Goal: Ask a question

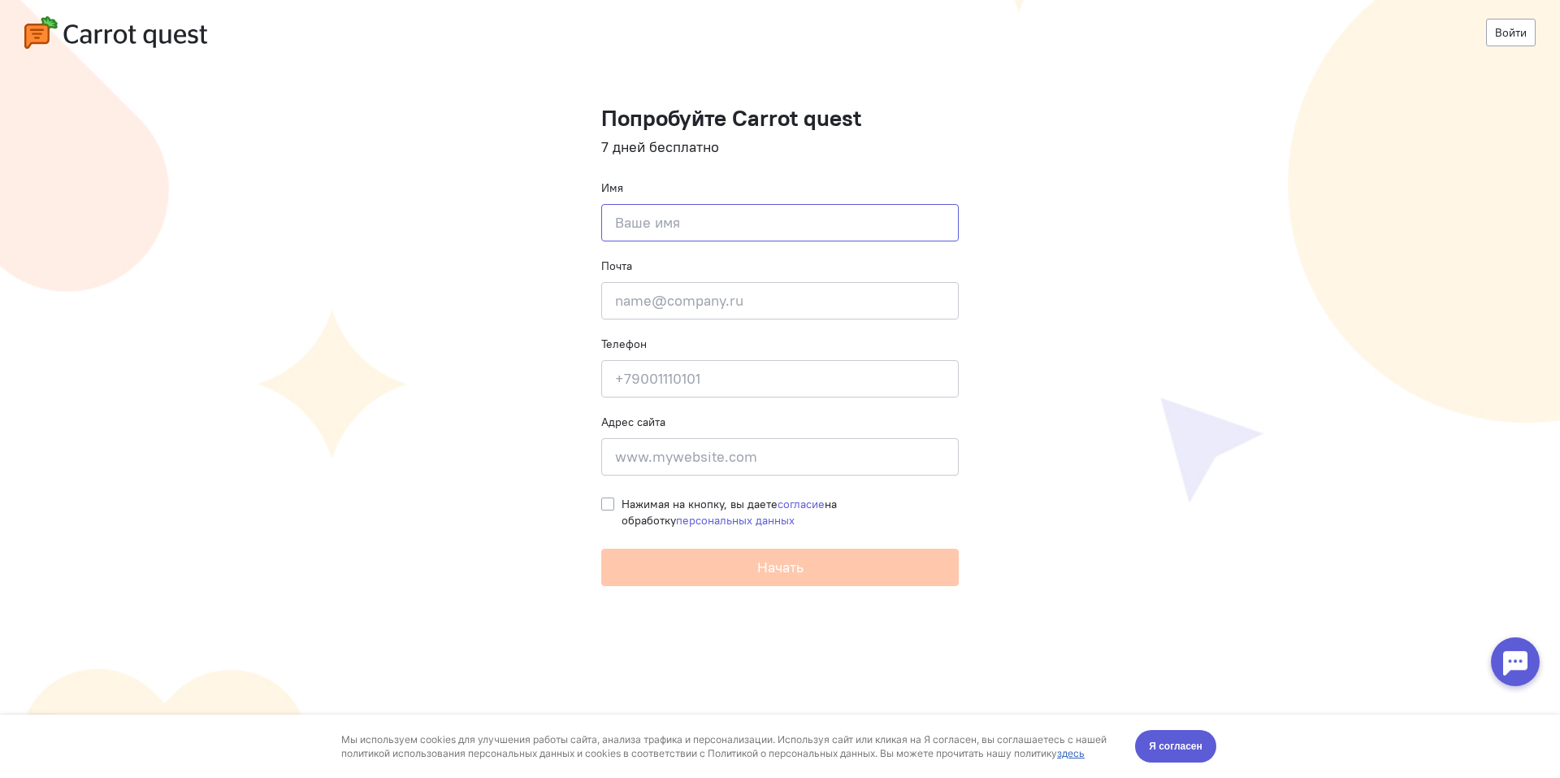
click at [774, 234] on input at bounding box center [780, 222] width 358 height 37
type input "T"
type input "Евгений"
paste input "balanin.e@adsensor.io"
drag, startPoint x: 648, startPoint y: 301, endPoint x: 509, endPoint y: 289, distance: 138.6
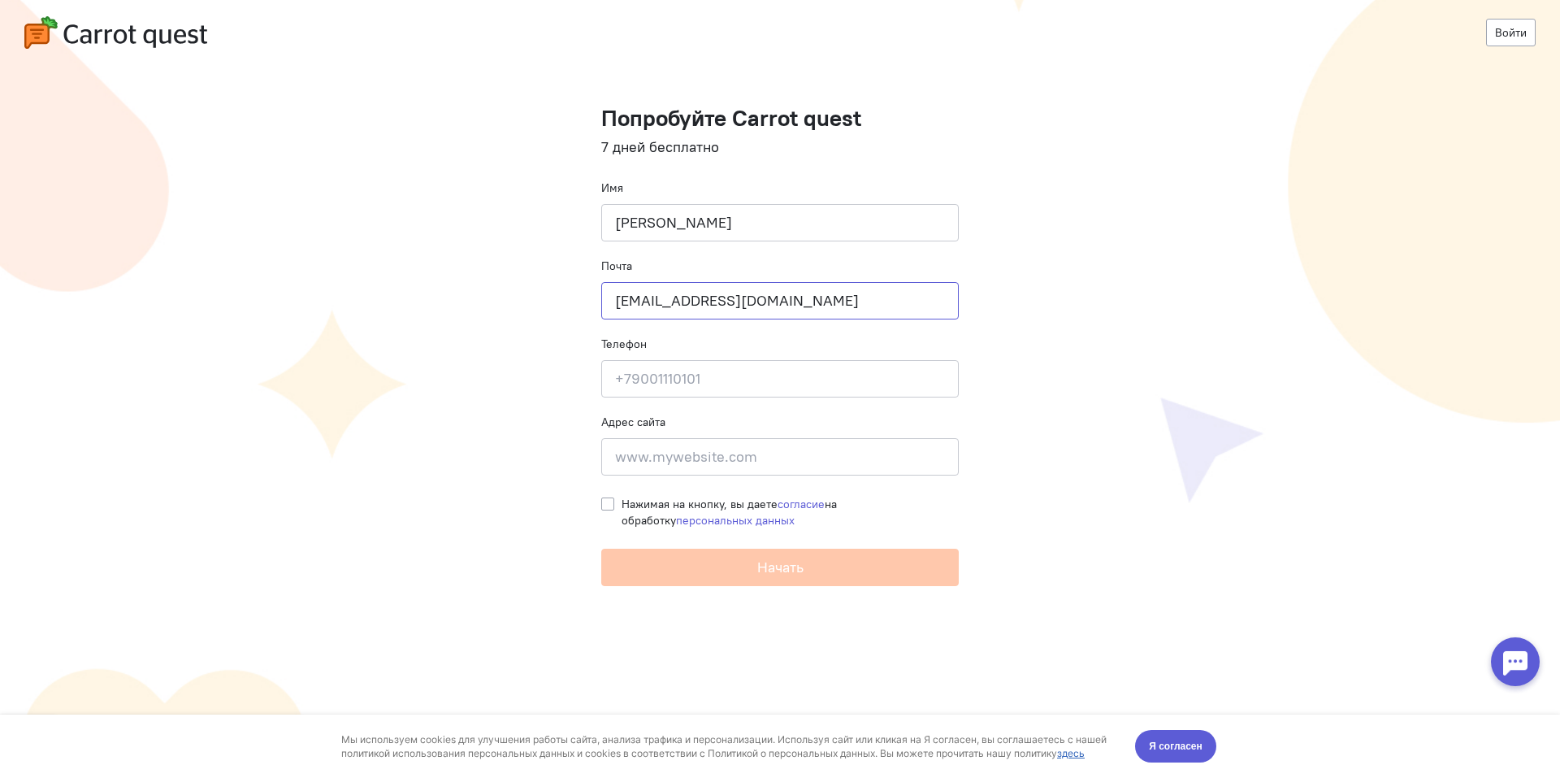
click at [509, 289] on cq-registration "Войти Попробуйте Carrot quest 7 дней бесплатно Имя Евгений Почта balanin.e@adse…" at bounding box center [780, 389] width 1560 height 778
type input "balanin.e@adsensor.io"
type input "+79115028320"
click at [644, 502] on span "Нажимая на кнопку, вы даете согласие на обработку персональных данных" at bounding box center [729, 511] width 215 height 31
click at [614, 502] on input "Нажимая на кнопку, вы даете согласие на обработку персональных данных" at bounding box center [607, 503] width 13 height 15
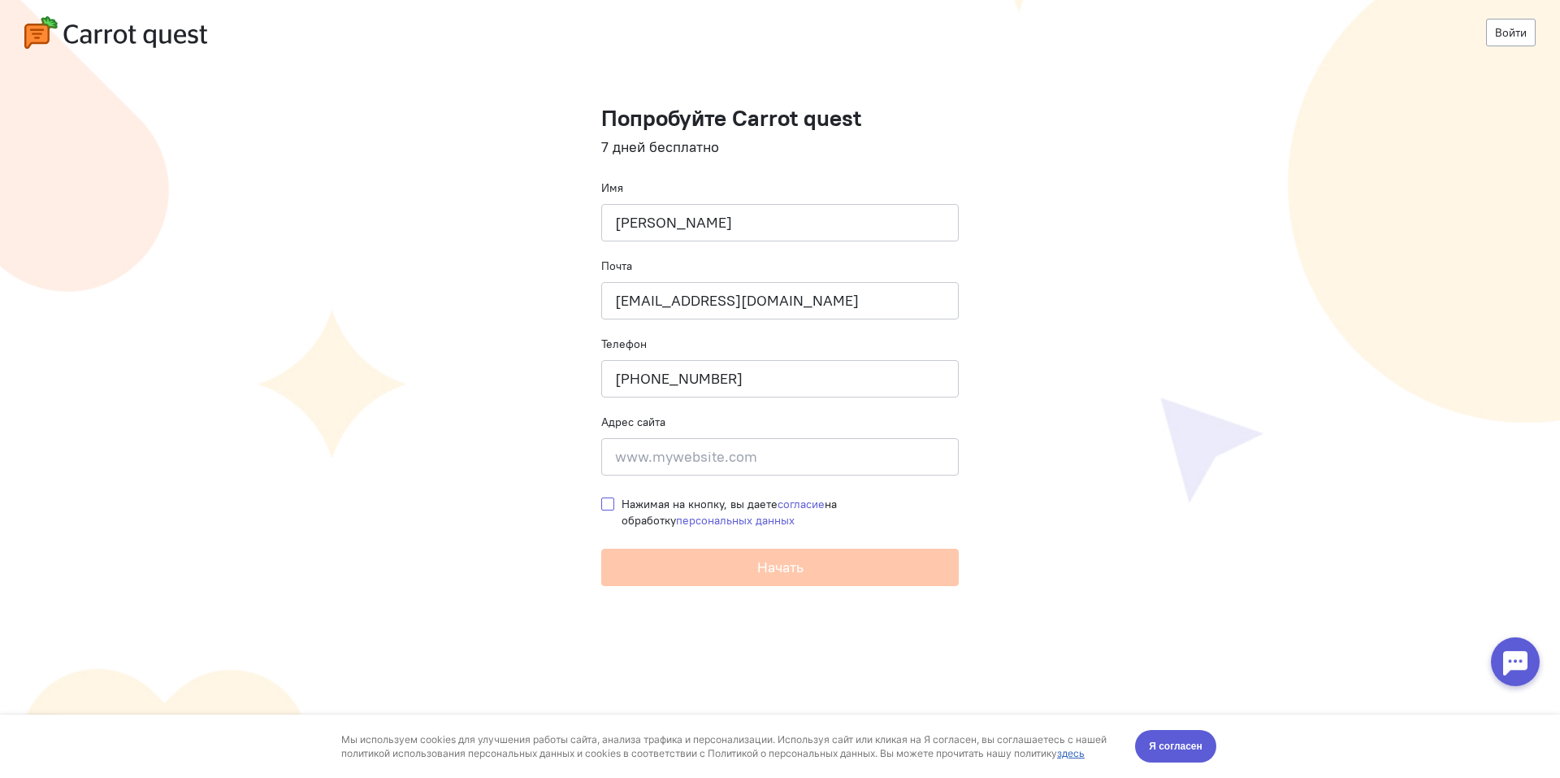
checkbox input "true"
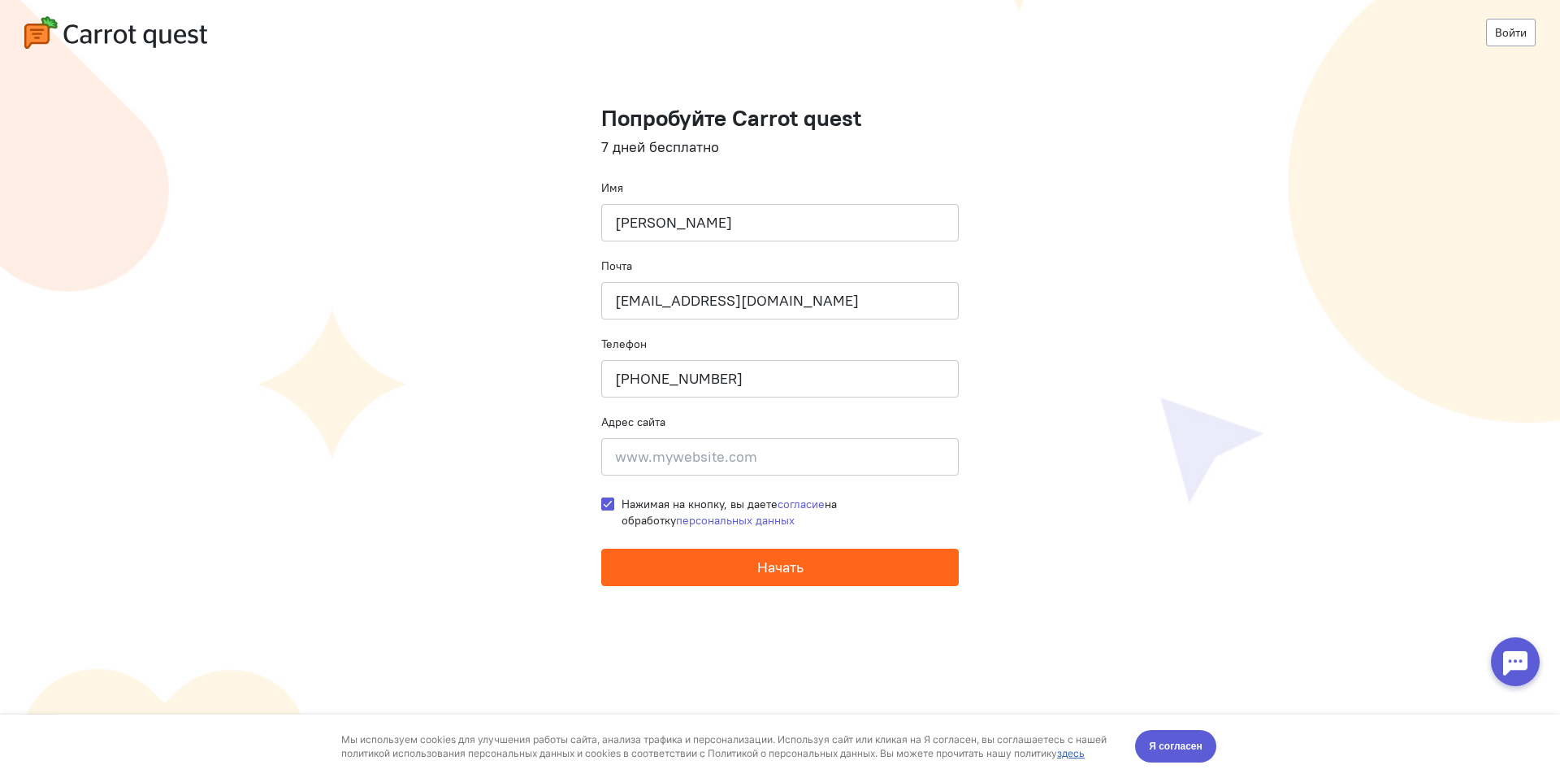
click at [749, 568] on button "Начать" at bounding box center [780, 566] width 358 height 37
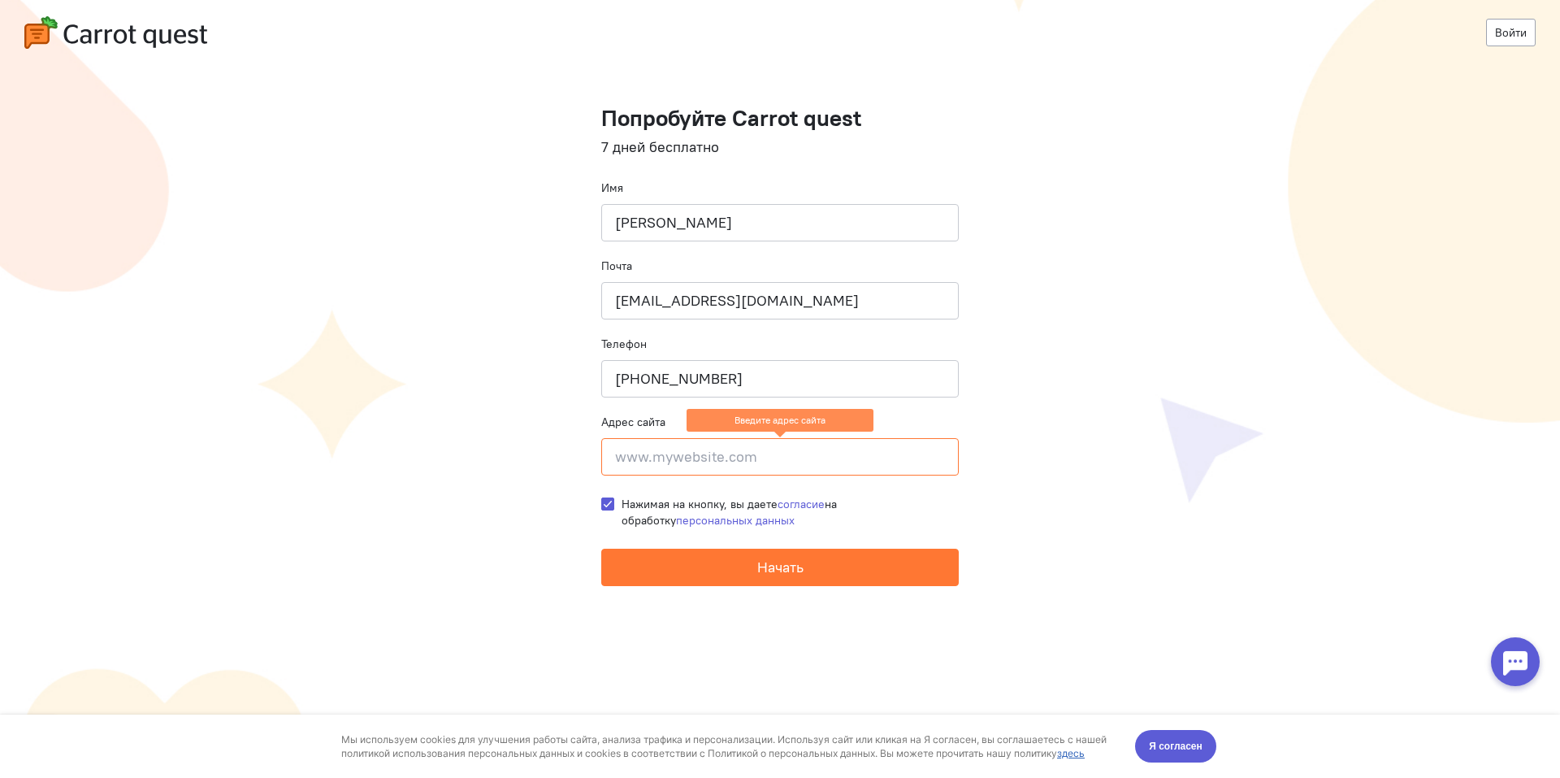
click at [683, 452] on input at bounding box center [780, 456] width 358 height 37
paste input "[URL][DOMAIN_NAME]"
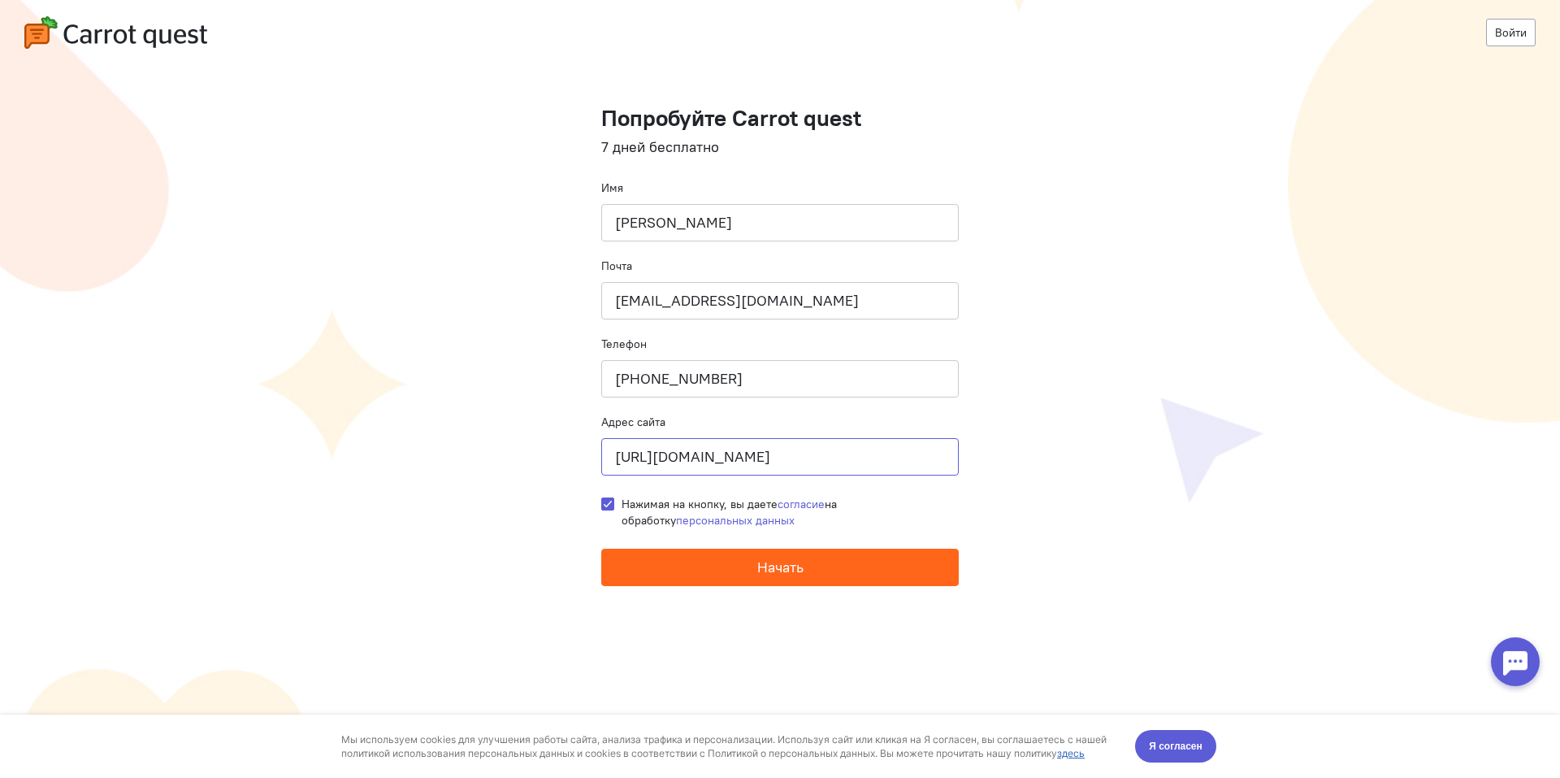
type input "[URL][DOMAIN_NAME]"
click at [819, 576] on button "Начать" at bounding box center [780, 566] width 358 height 37
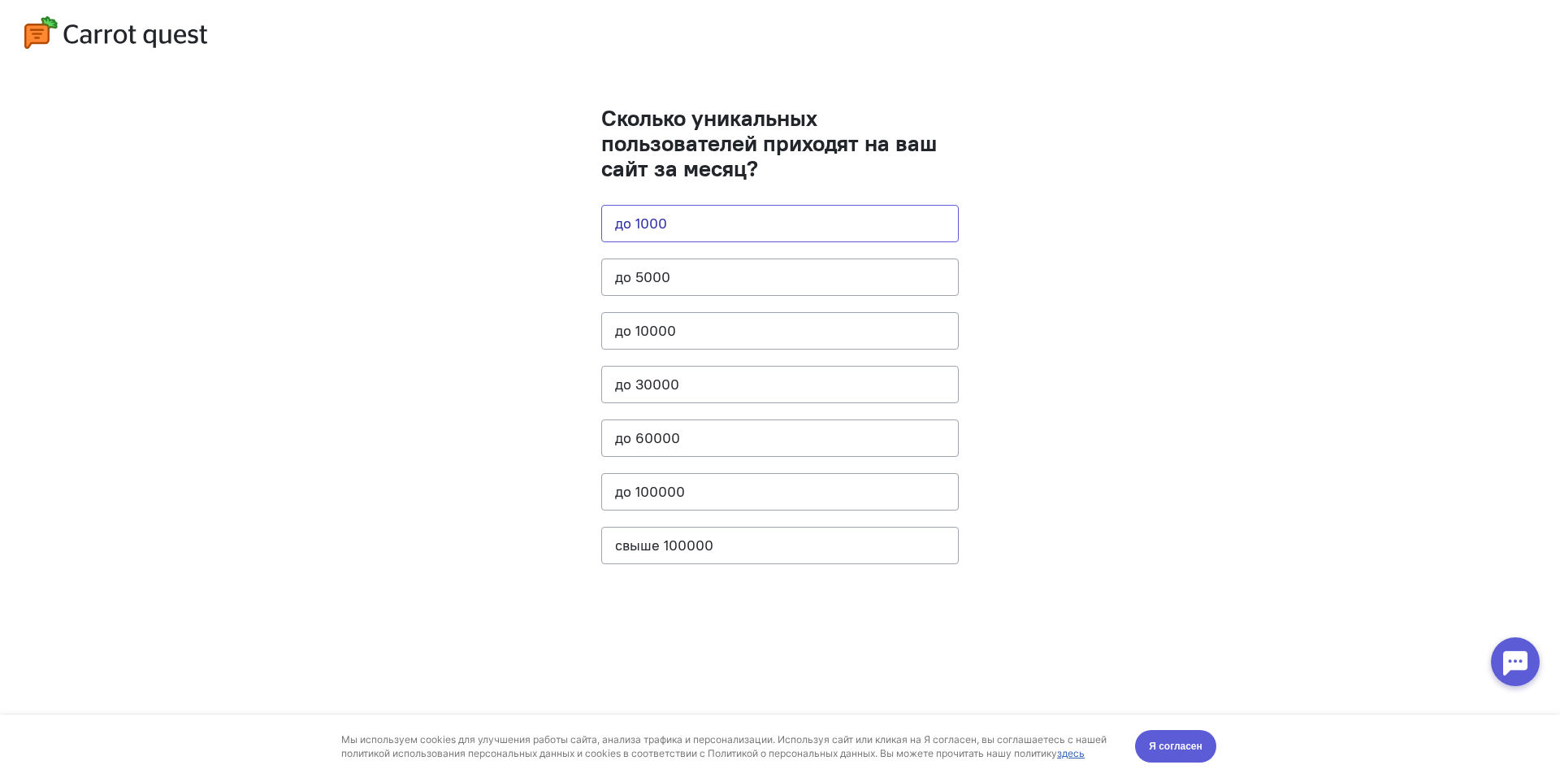
click at [717, 229] on button "до 1000" at bounding box center [780, 223] width 358 height 37
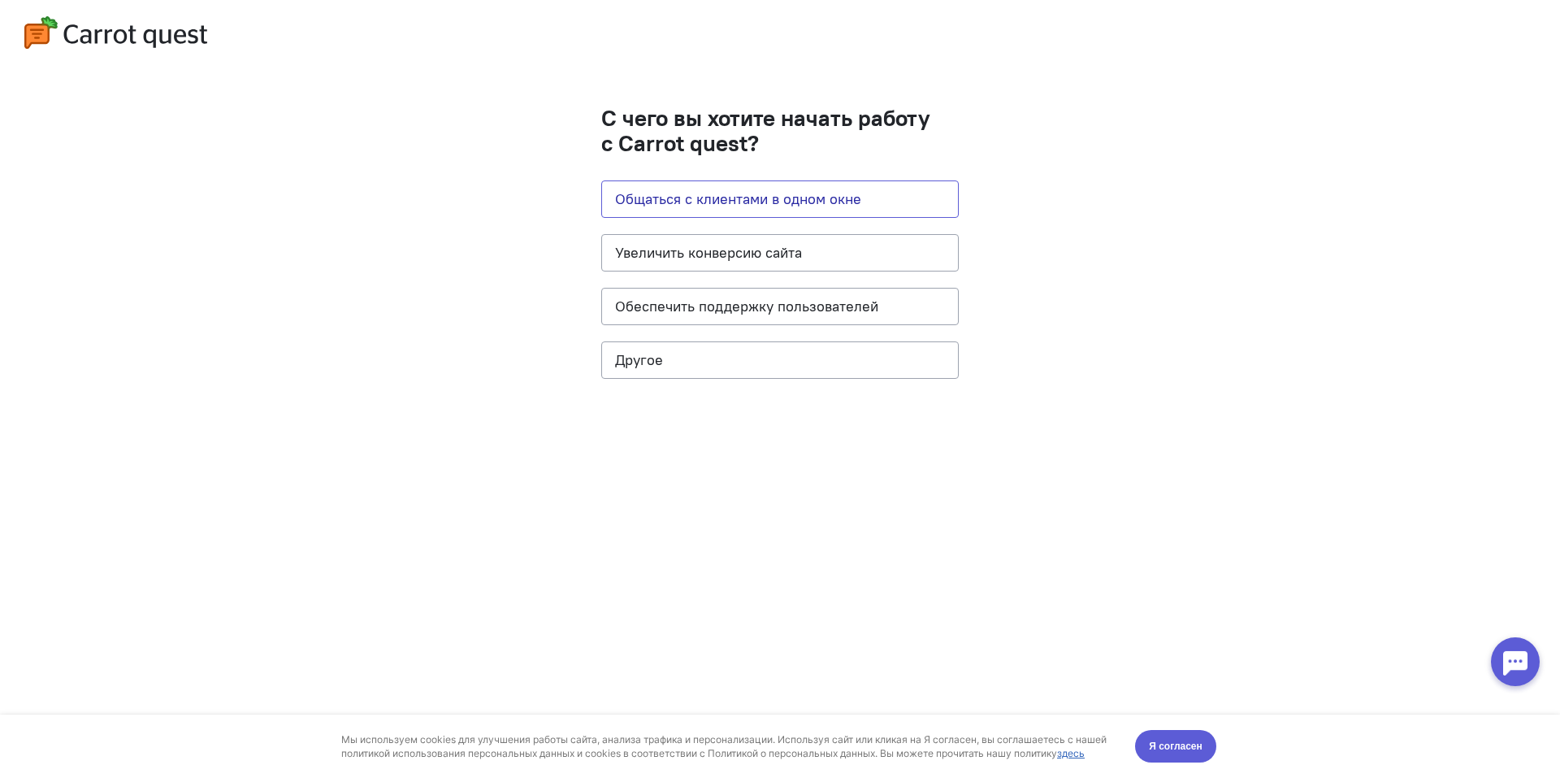
click at [744, 207] on button "Общаться с клиентами в одном окне" at bounding box center [780, 198] width 358 height 37
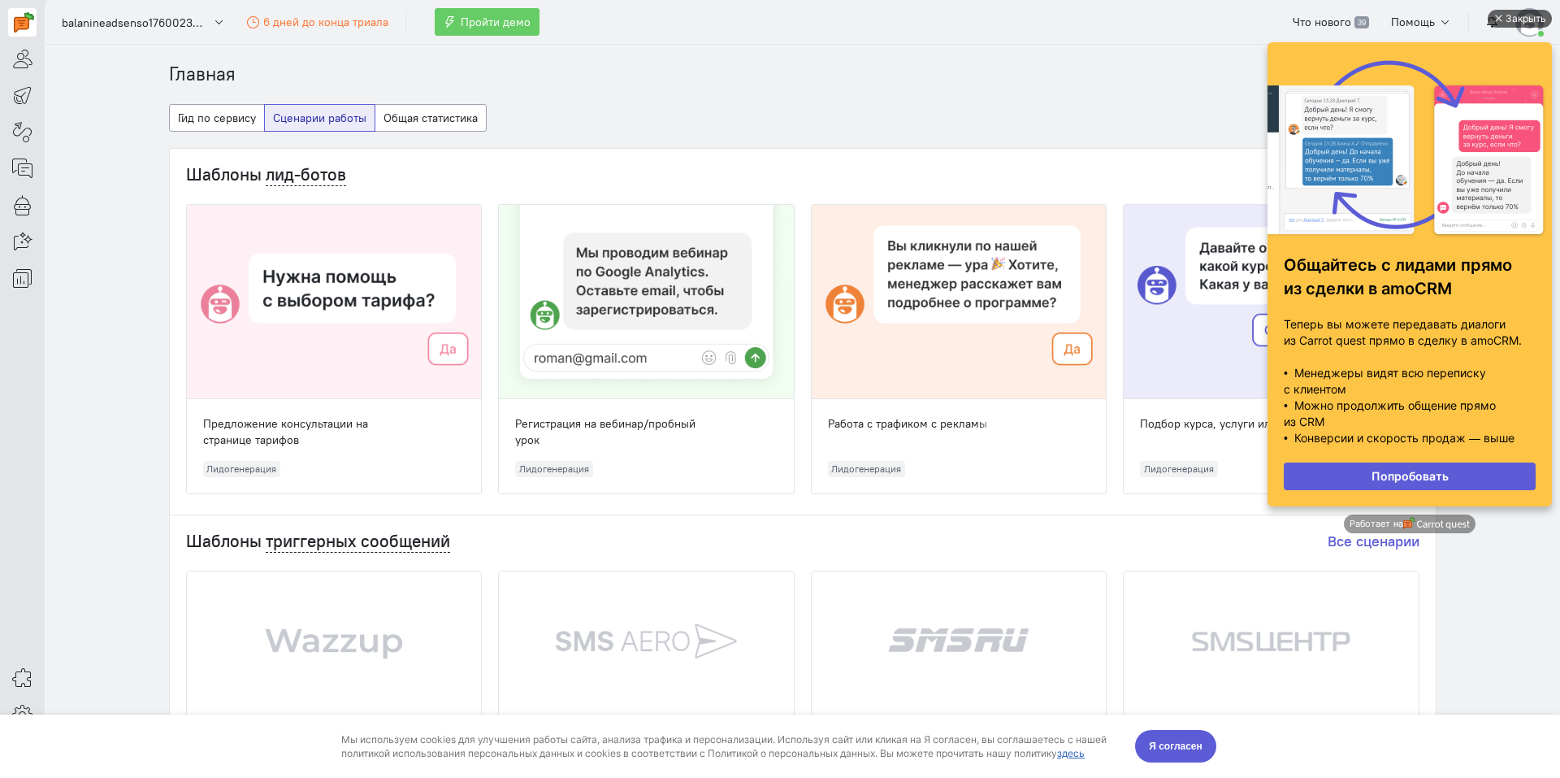
click at [1524, 18] on div "Закрыть" at bounding box center [1526, 19] width 41 height 18
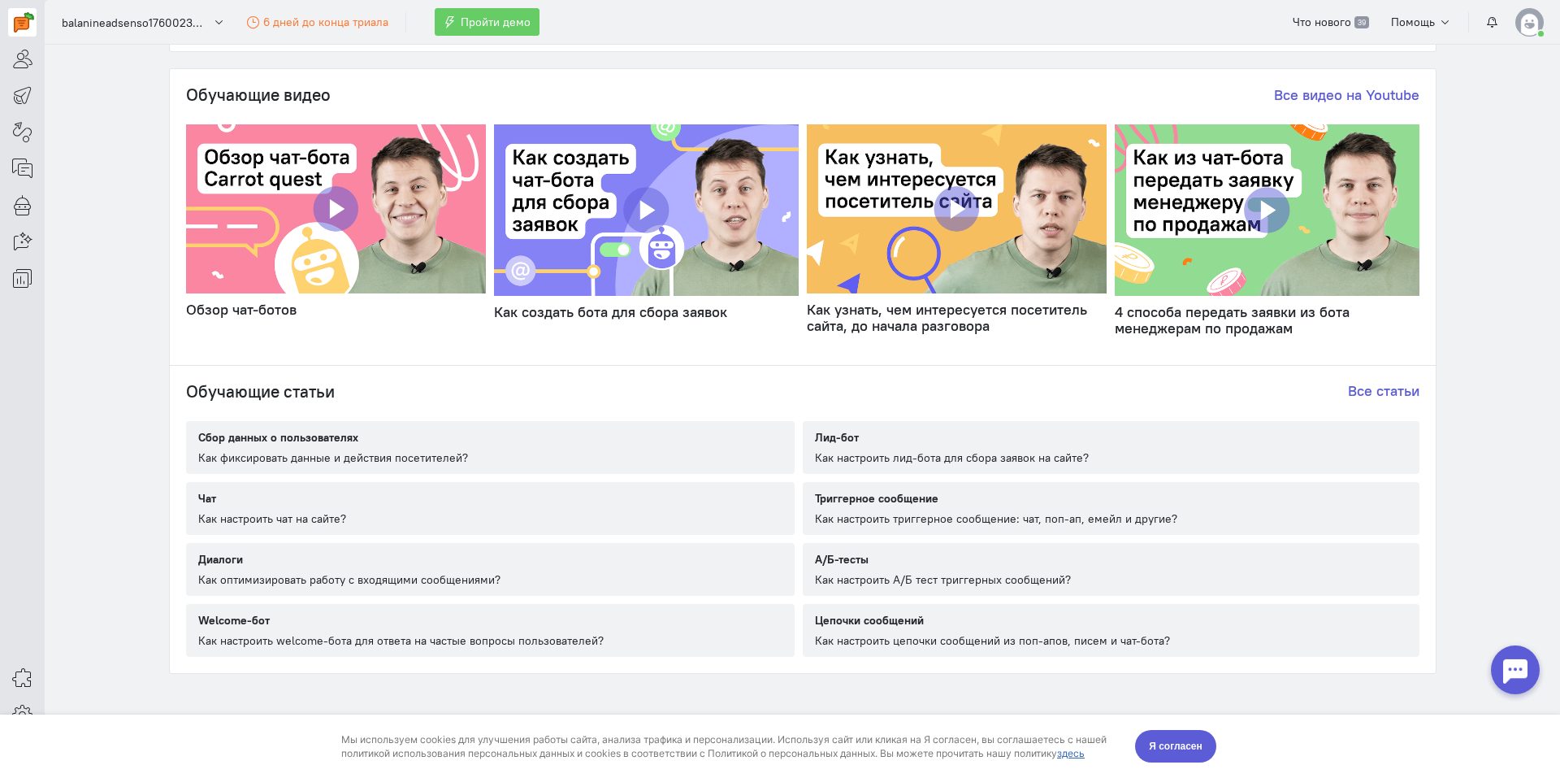
scroll to position [781, 0]
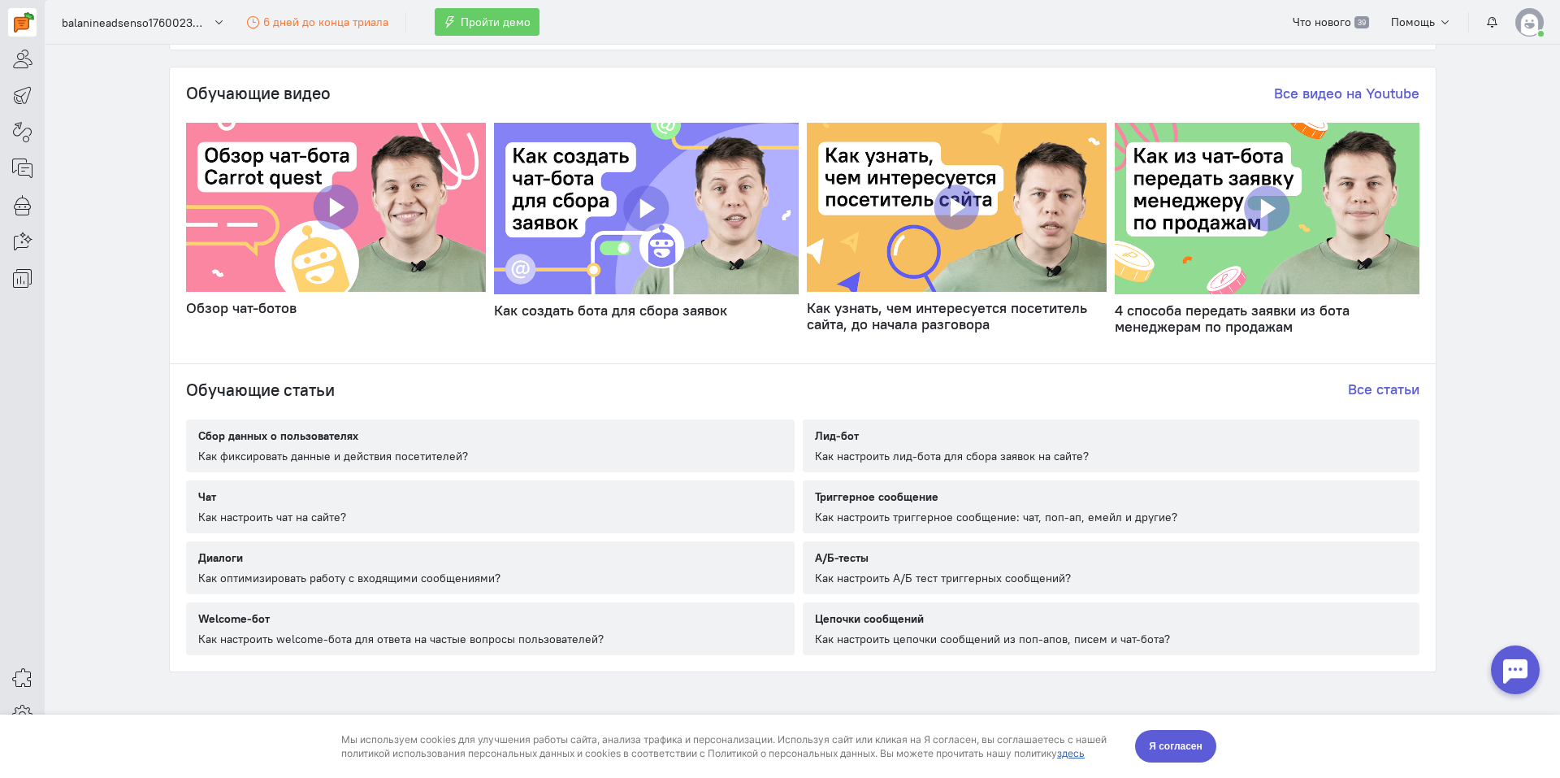
click at [317, 210] on img at bounding box center [336, 207] width 301 height 169
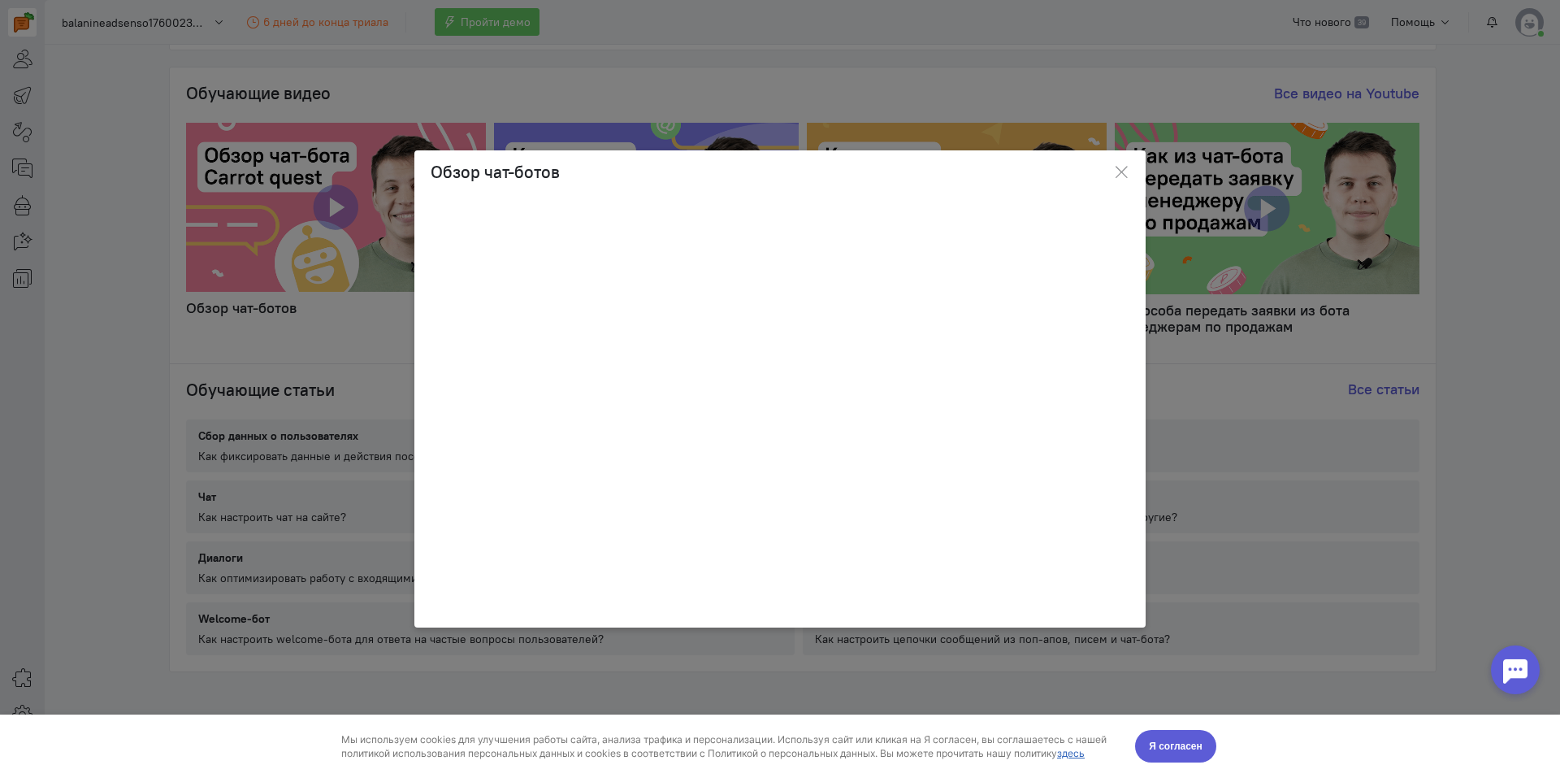
click at [912, 605] on div at bounding box center [779, 615] width 731 height 24
click at [1123, 175] on icon "button" at bounding box center [1121, 172] width 16 height 16
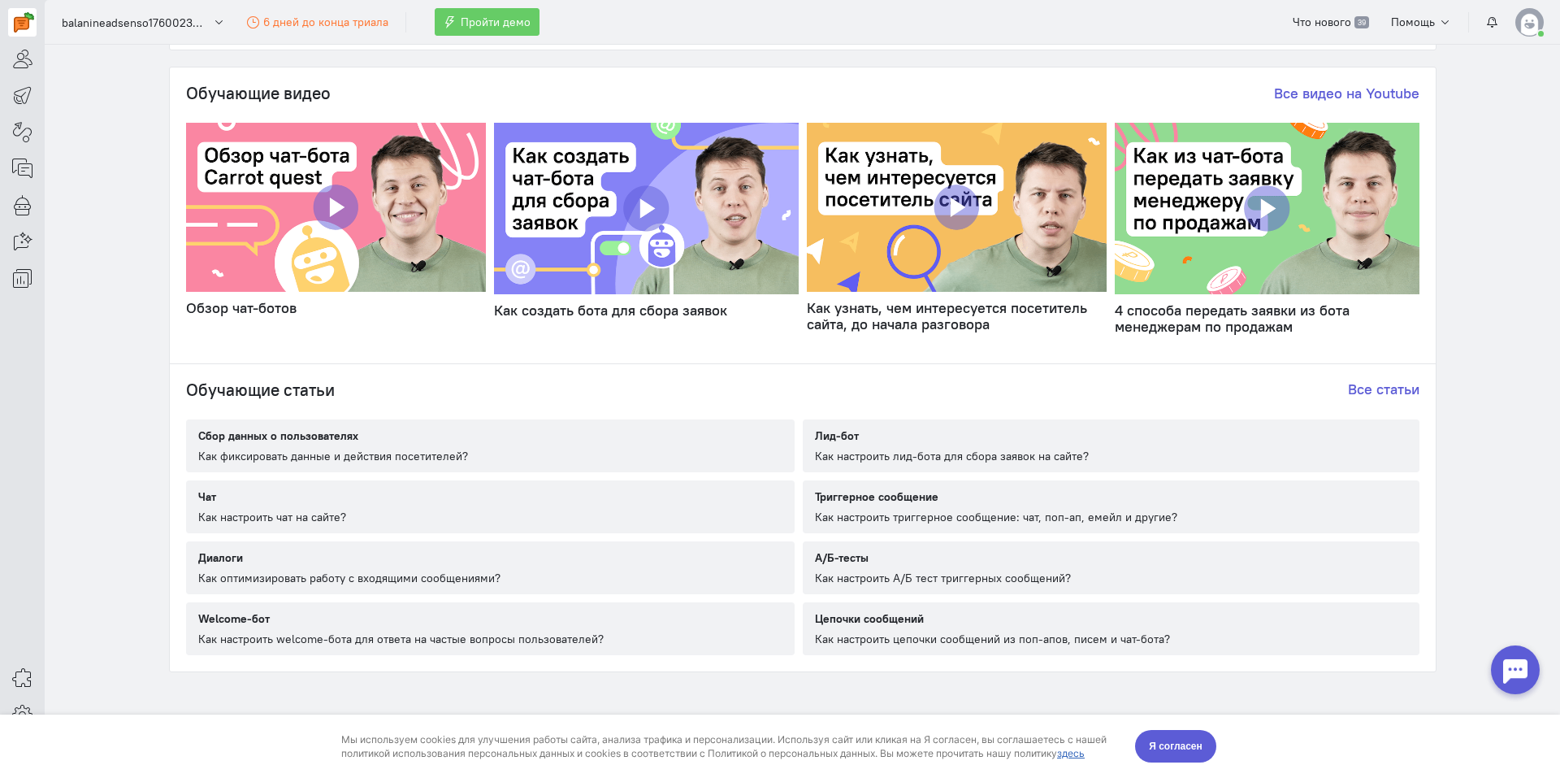
click at [652, 194] on img at bounding box center [646, 208] width 304 height 171
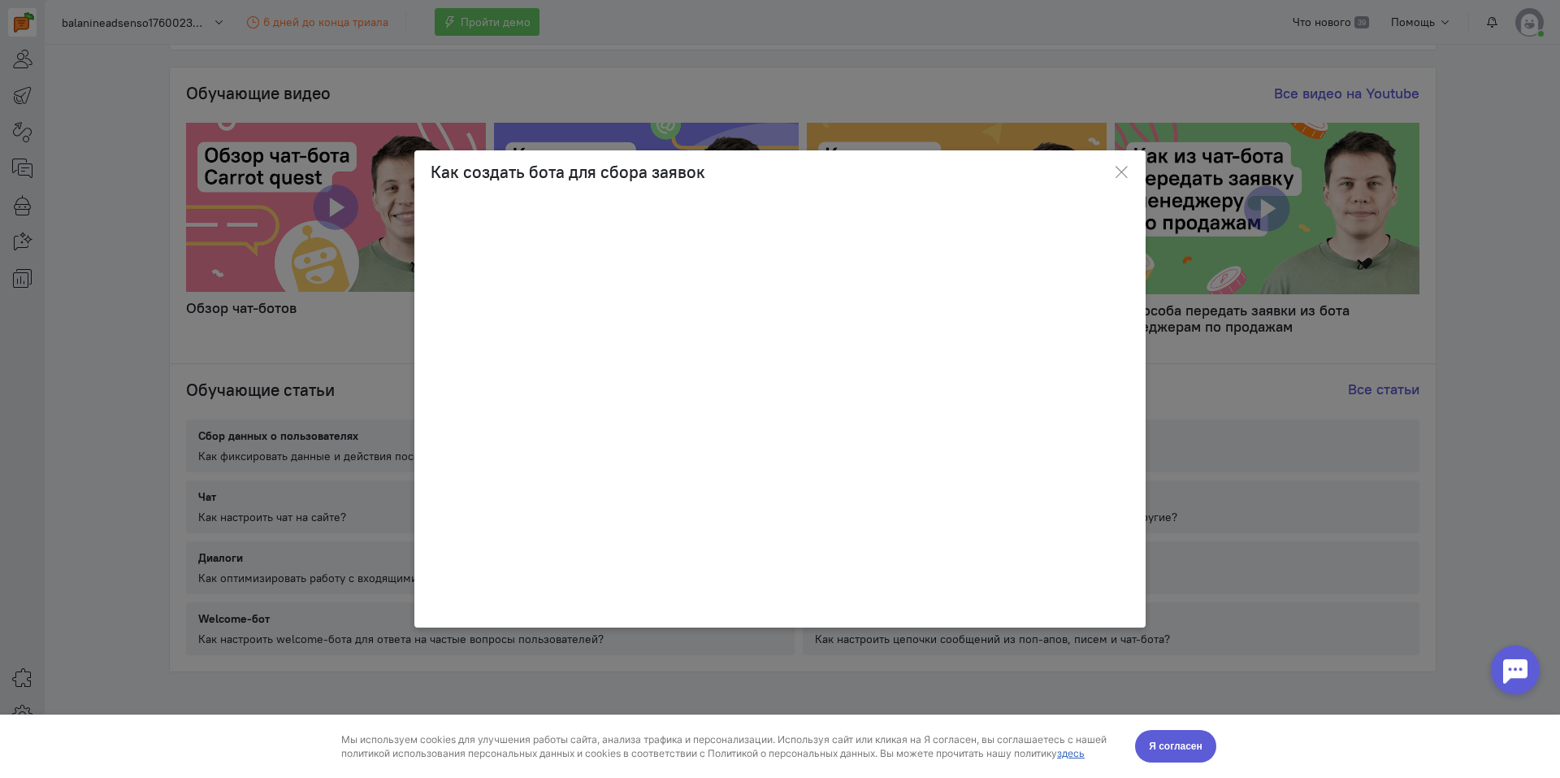
click at [885, 619] on div at bounding box center [779, 615] width 731 height 24
click at [1112, 172] on button "button" at bounding box center [1121, 172] width 49 height 38
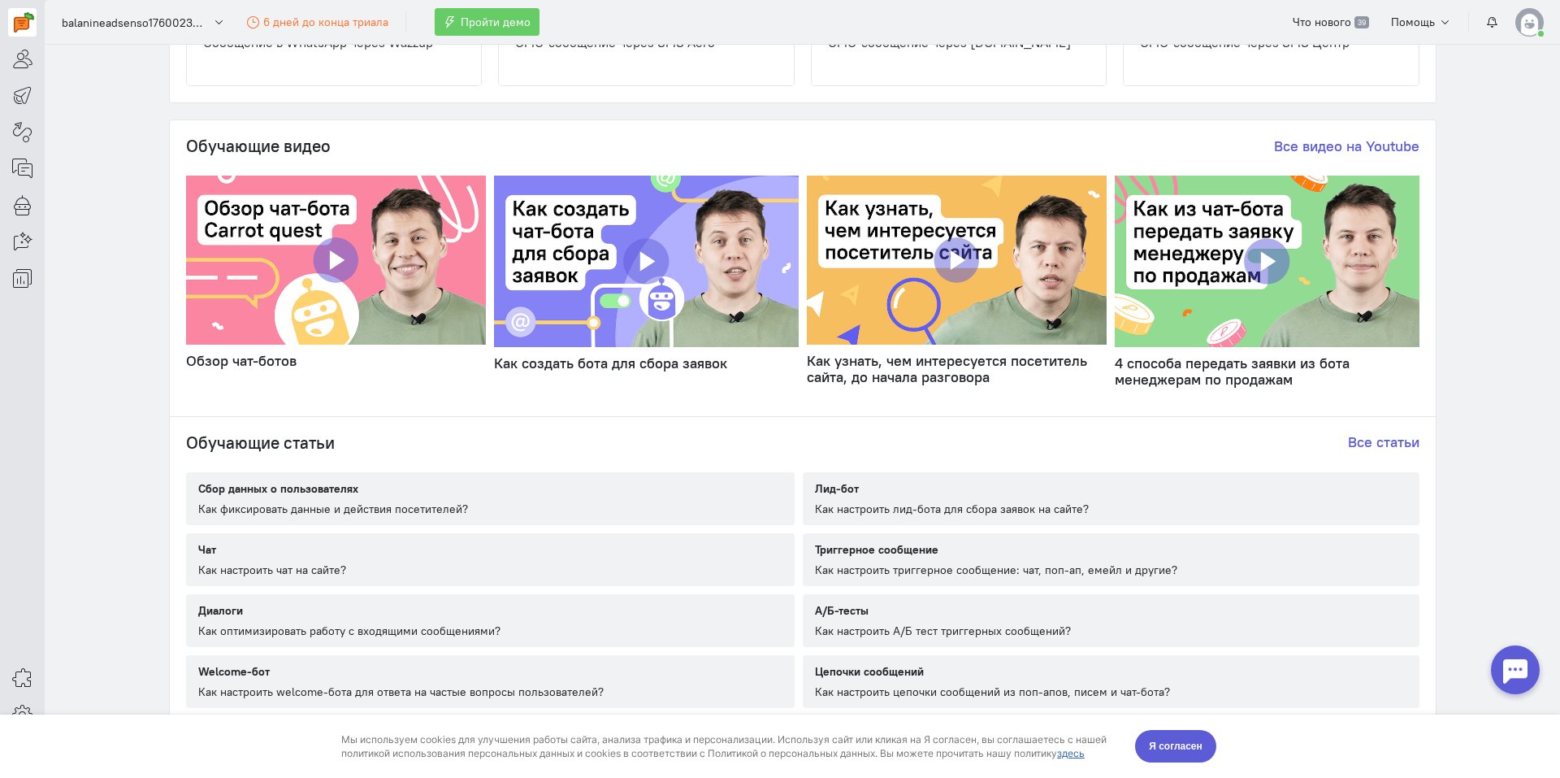
scroll to position [700, 0]
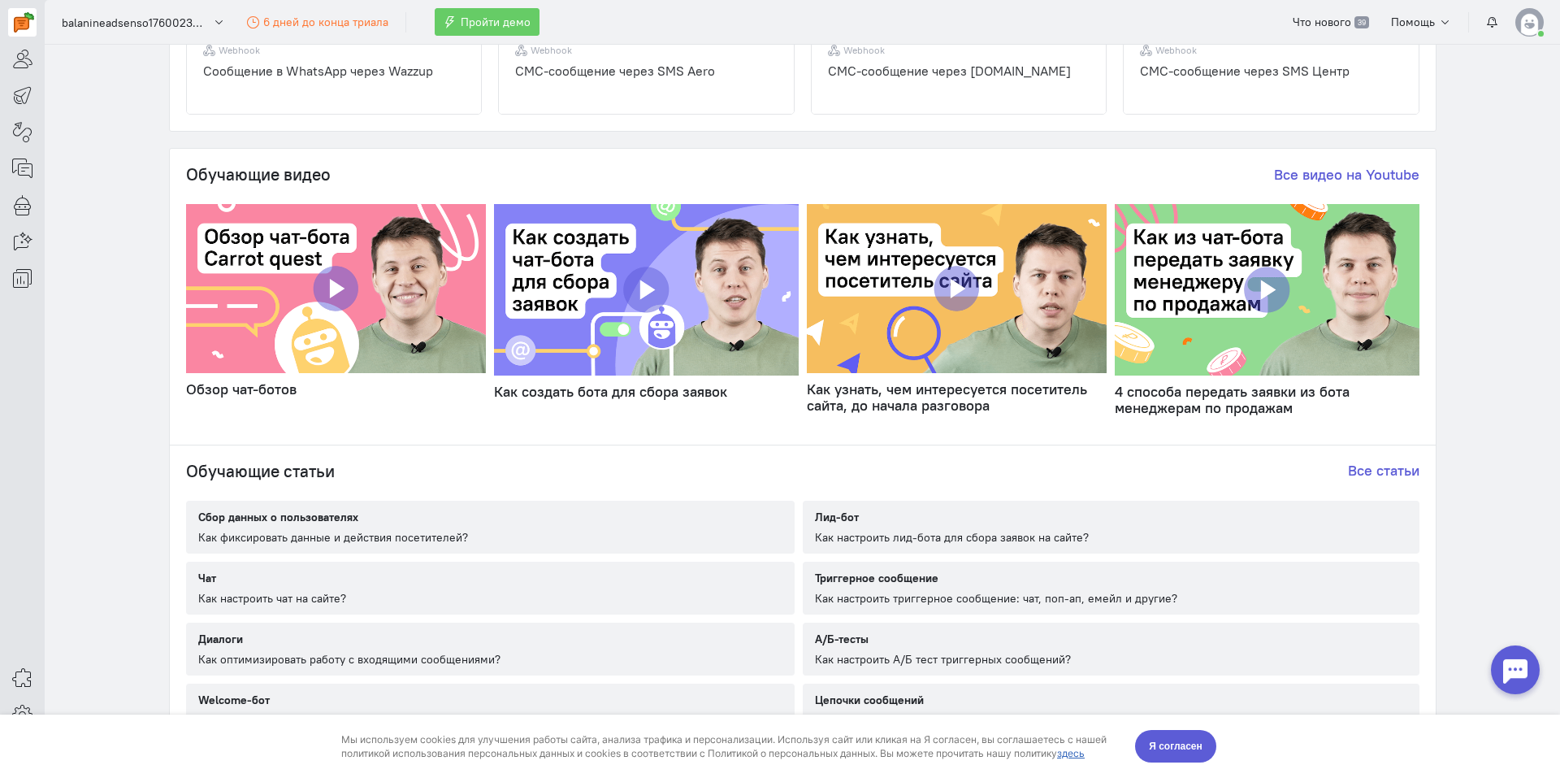
click at [1190, 312] on img at bounding box center [1267, 289] width 304 height 171
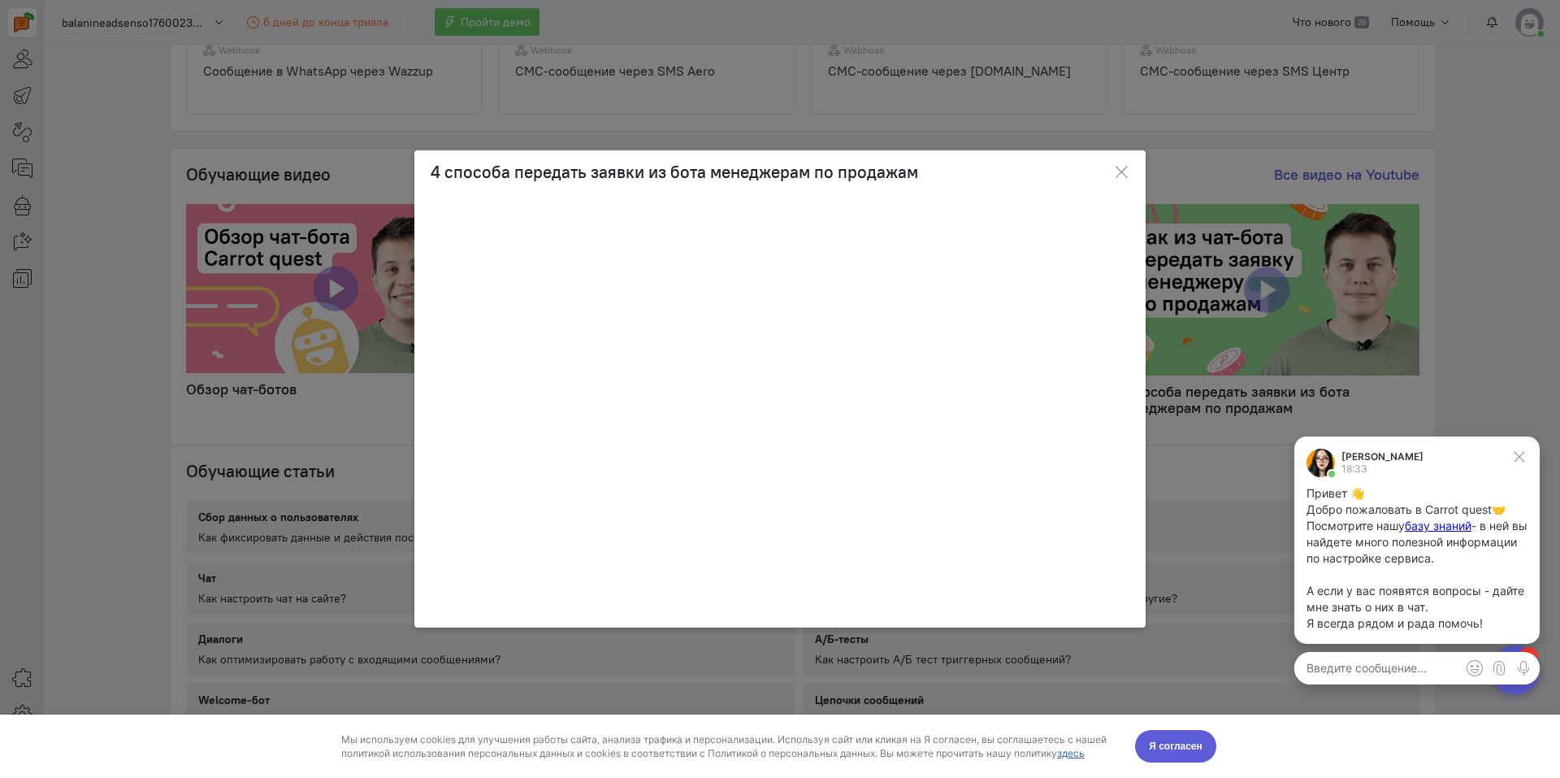
scroll to position [0, 0]
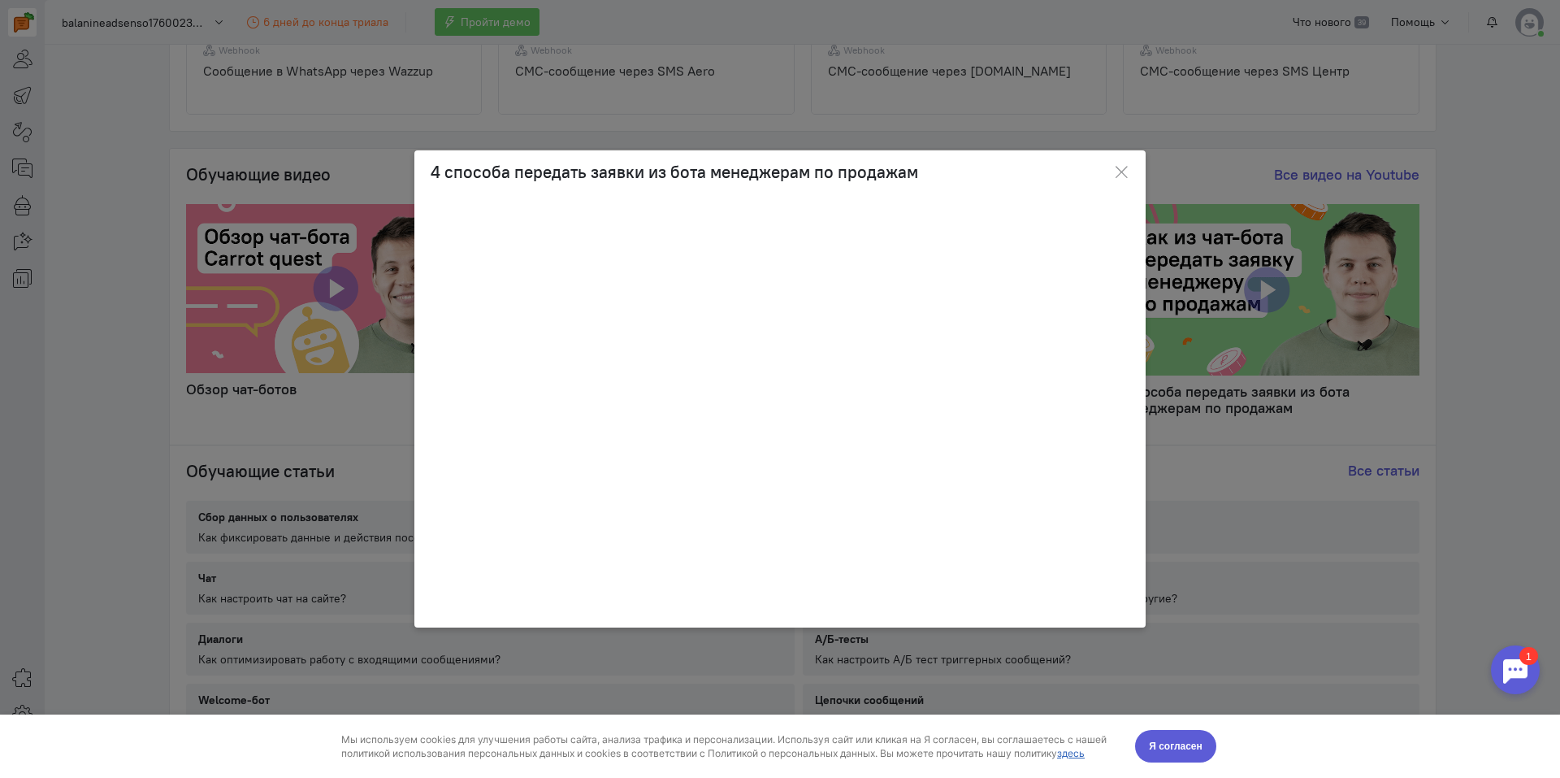
click at [1499, 682] on div at bounding box center [1515, 669] width 49 height 49
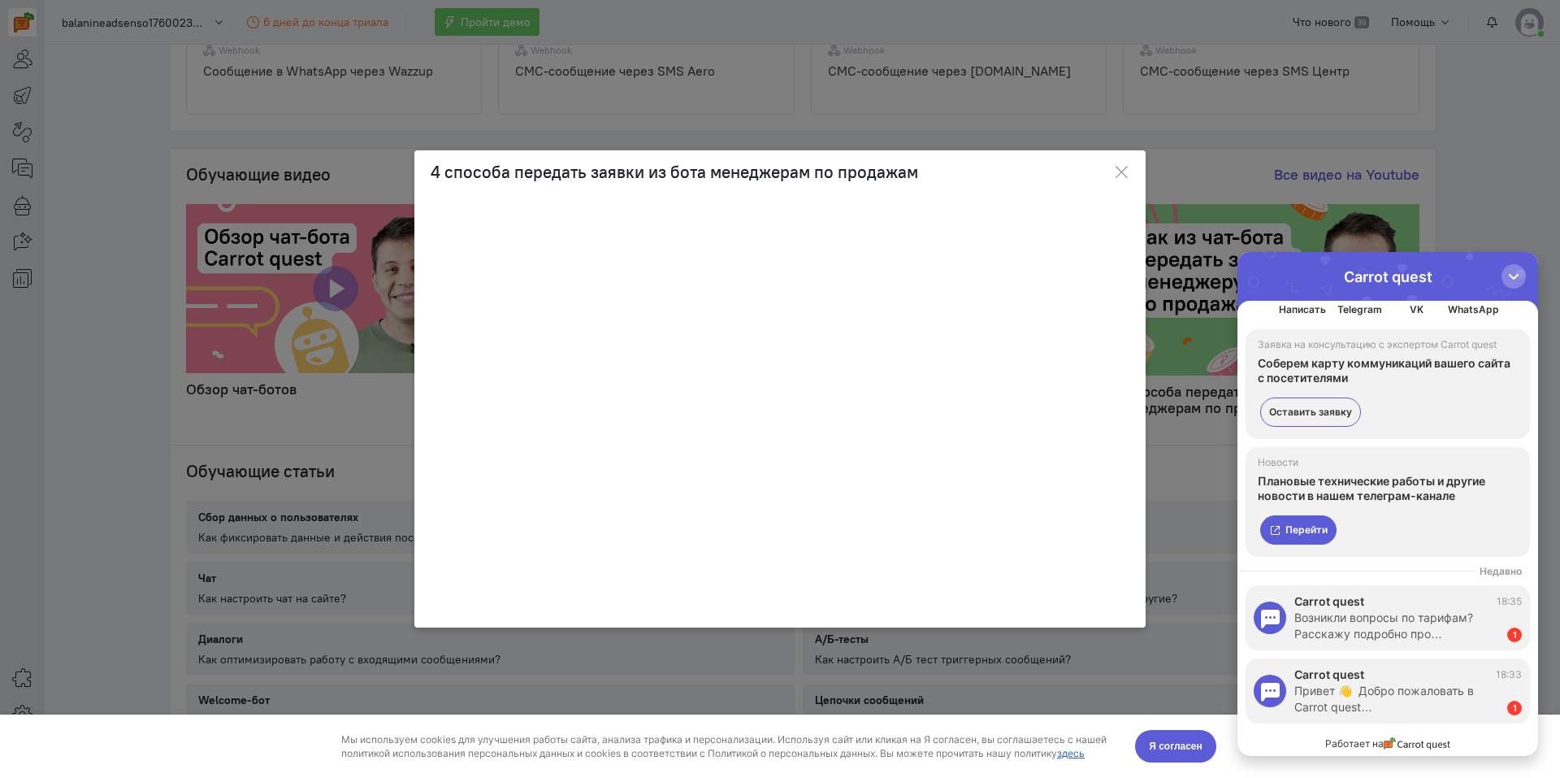
scroll to position [51, 0]
click at [1435, 696] on div "Привет 👋 Добро пожаловать в Carrot quest…" at bounding box center [1392, 699] width 197 height 33
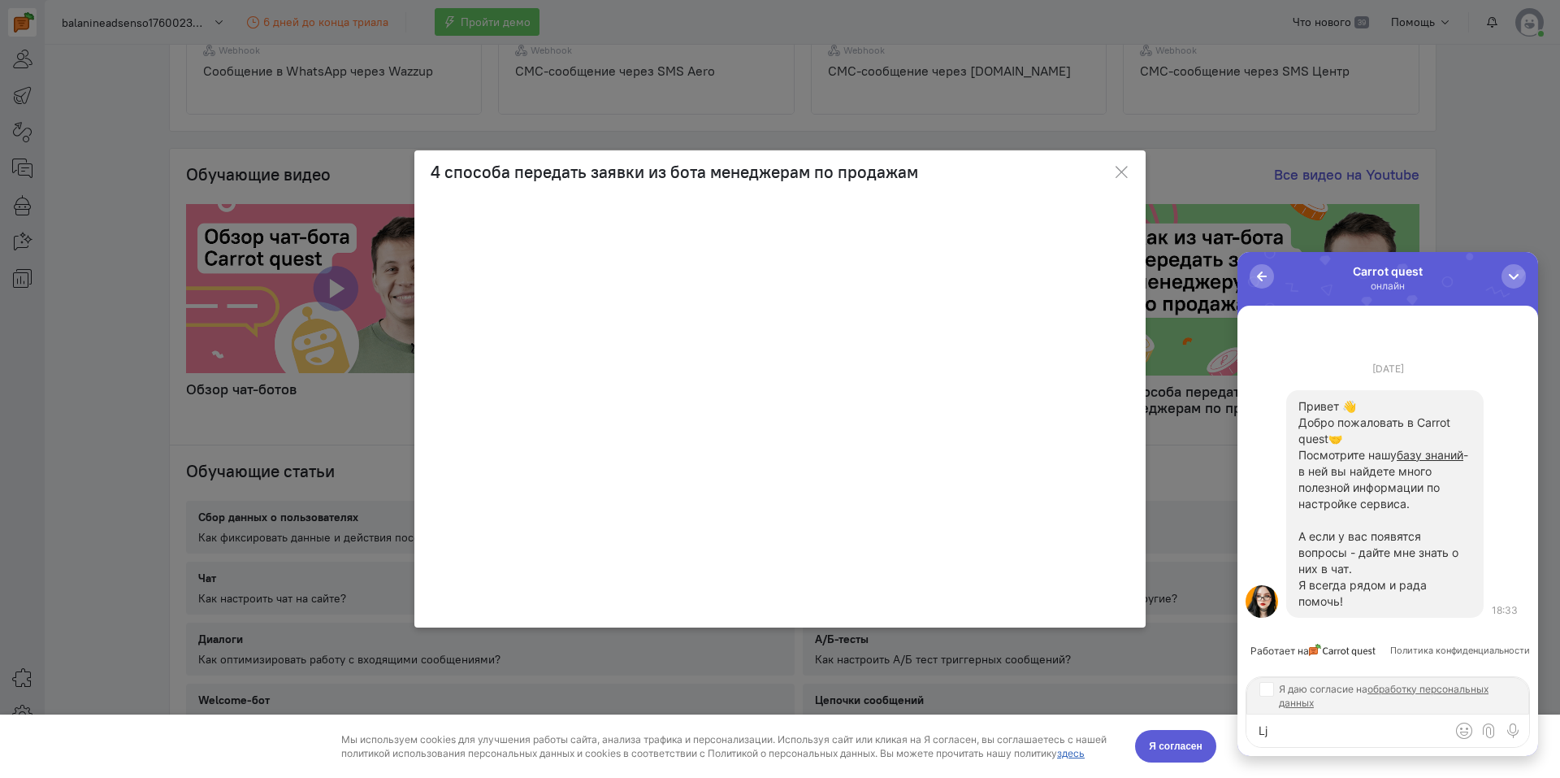
type textarea "L"
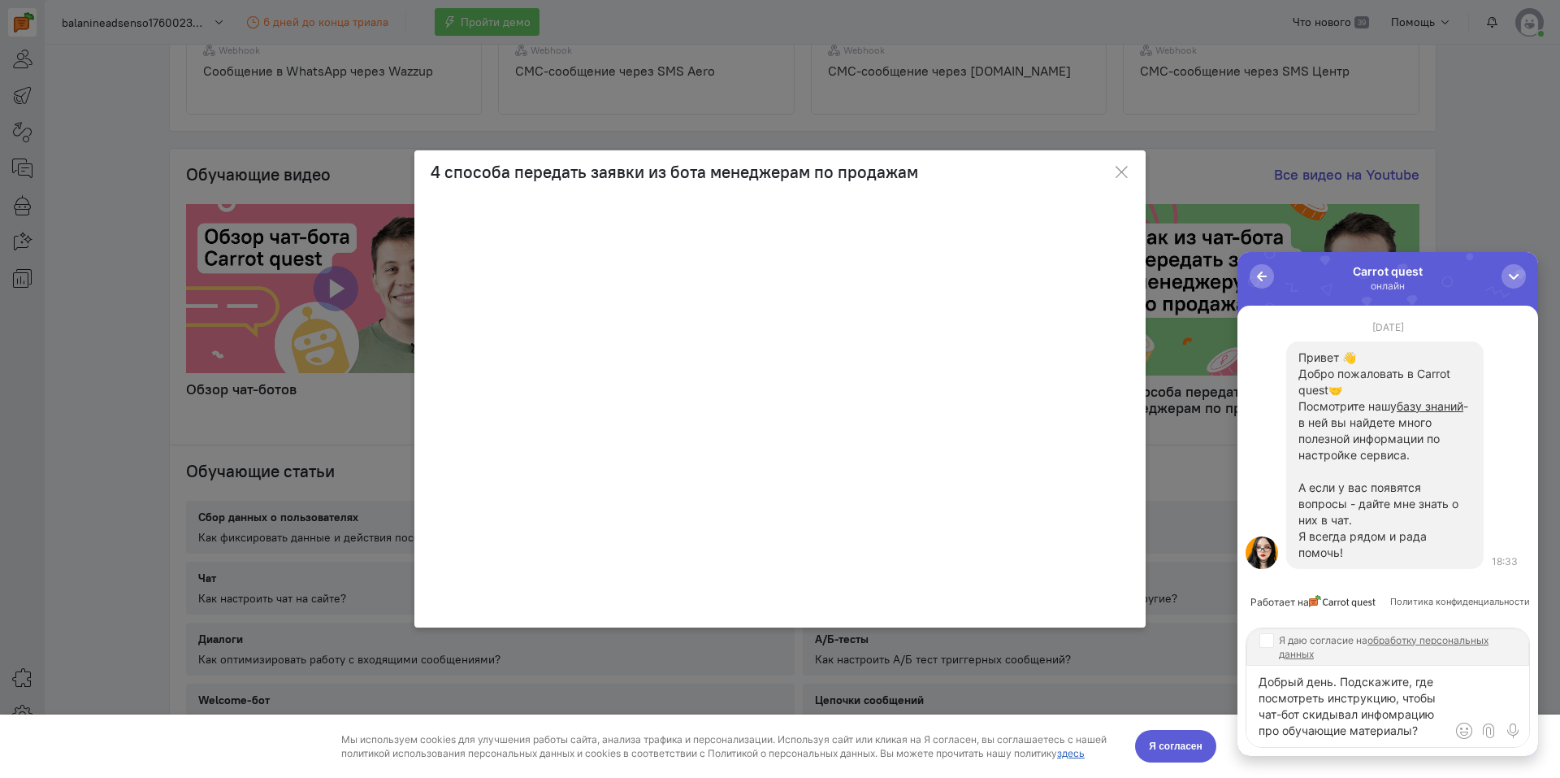
type textarea "Добрый день. Подскажите, где посмотреть инструкцию, чтобы чат-бот скидывал инфо…"
click at [1270, 644] on input "Я даю согласие на обработку персональных данных" at bounding box center [1265, 639] width 13 height 13
checkbox input "true"
click at [1522, 724] on button "submit" at bounding box center [1513, 730] width 24 height 24
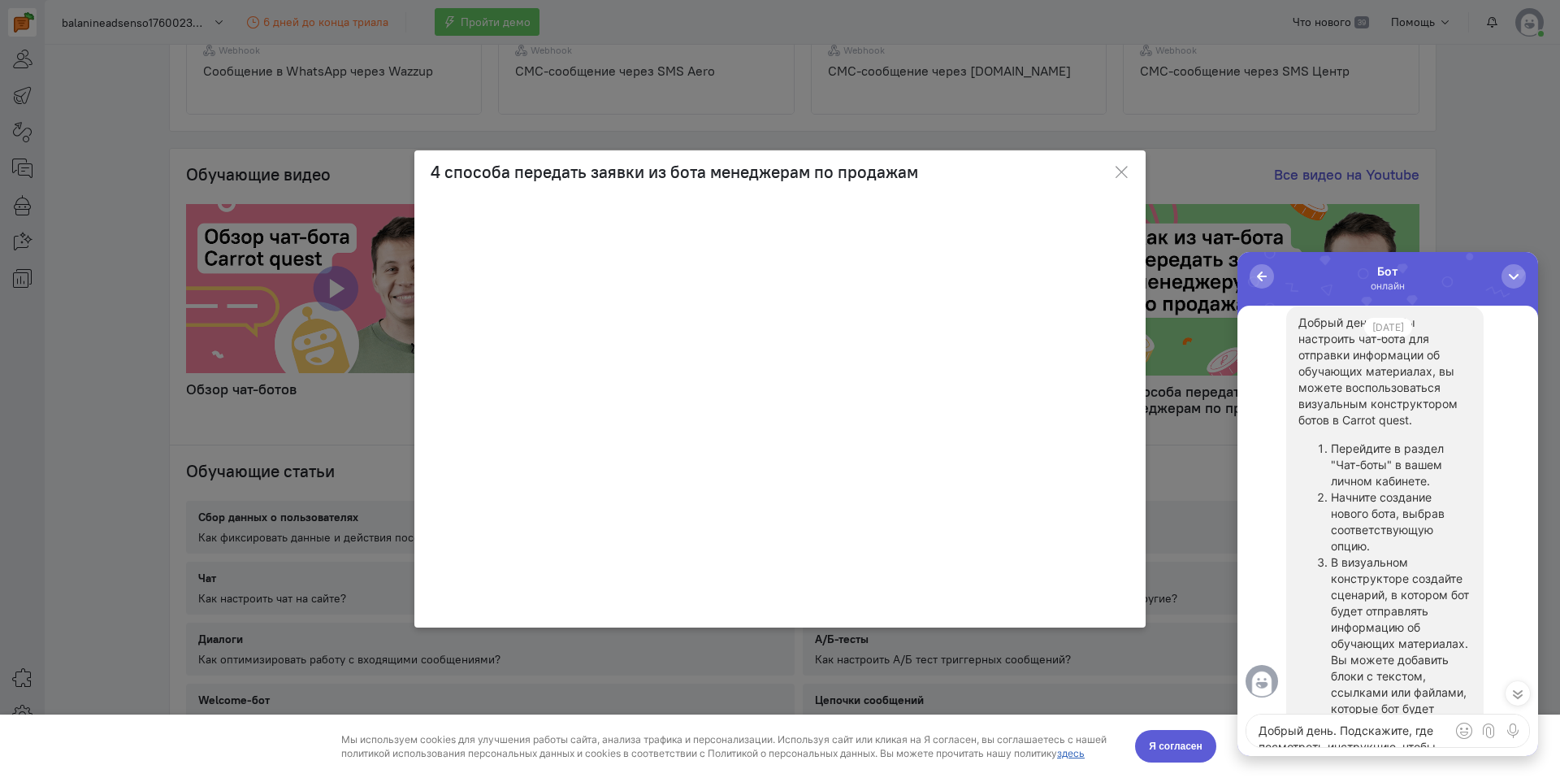
scroll to position [-244, 0]
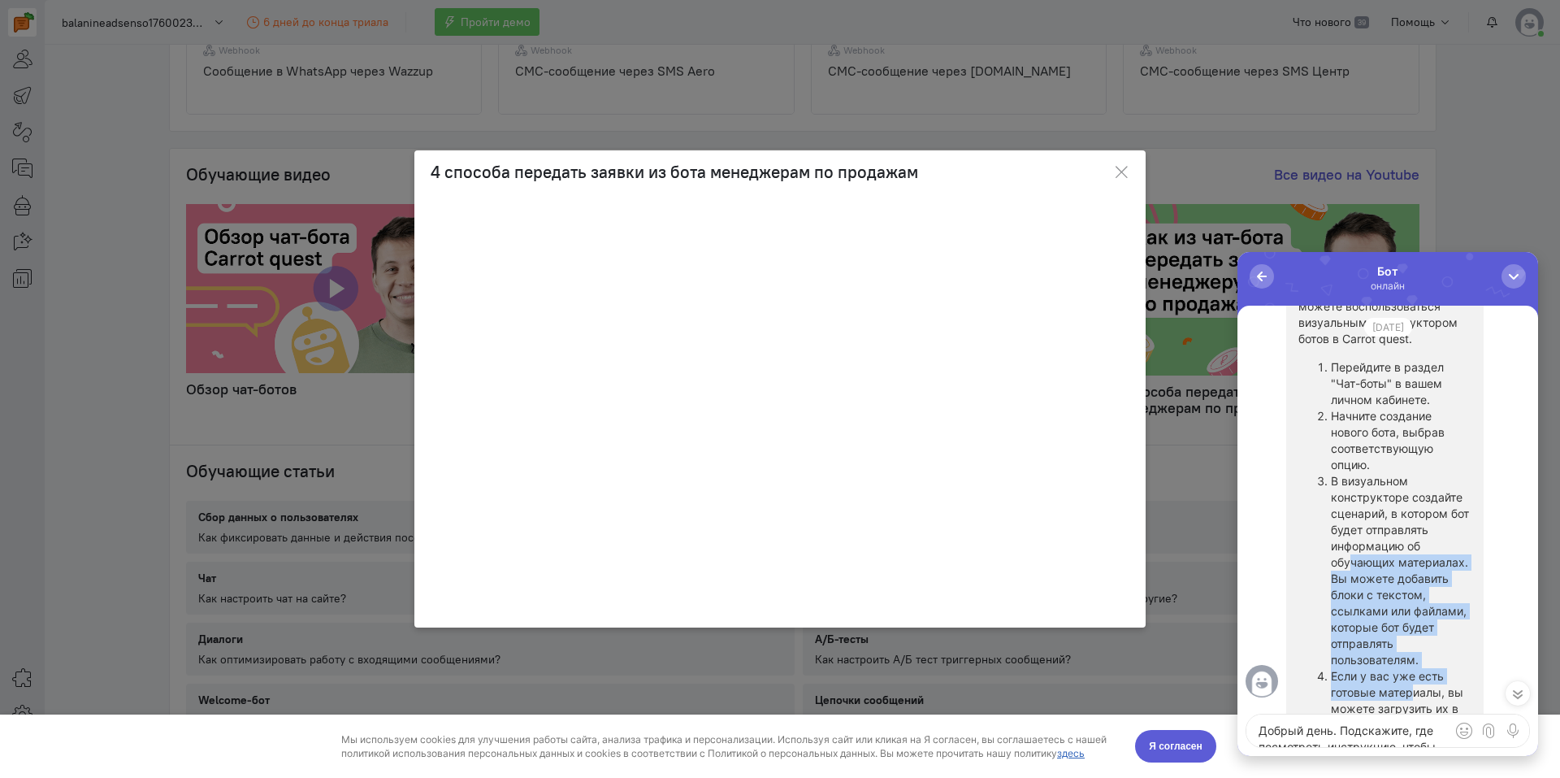
drag, startPoint x: 1349, startPoint y: 563, endPoint x: 1414, endPoint y: 688, distance: 141.0
click at [1414, 688] on ol "Перейдите в раздел "Чат-боты" в вашем личном кабинете. Начните создание нового …" at bounding box center [1384, 570] width 173 height 423
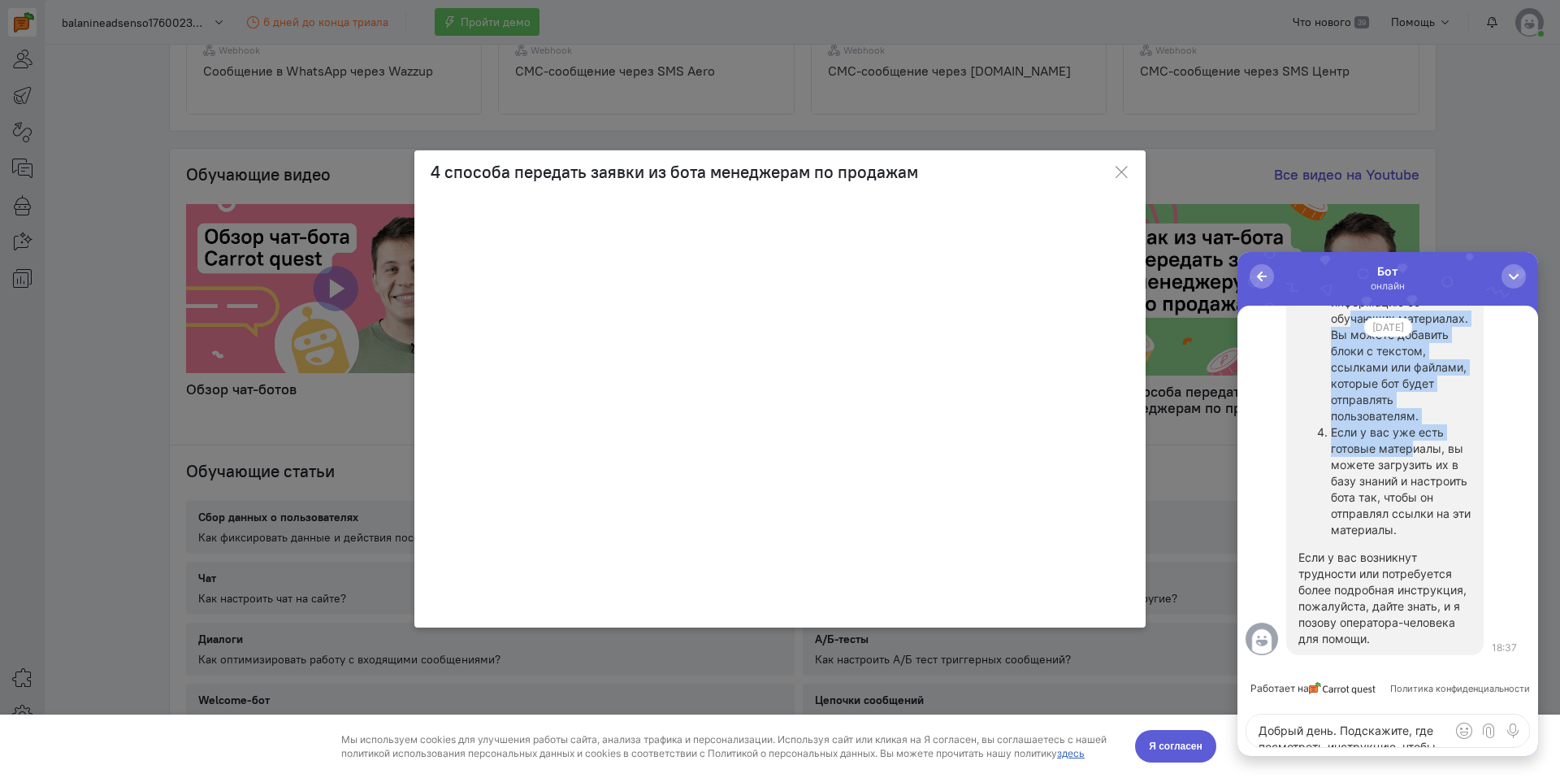
scroll to position [1, 0]
click at [1362, 734] on textarea "Добрый день. Подскажите, где посмотреть инструкцию, чтобы чат-бот скидывал инфо…" at bounding box center [1387, 730] width 283 height 33
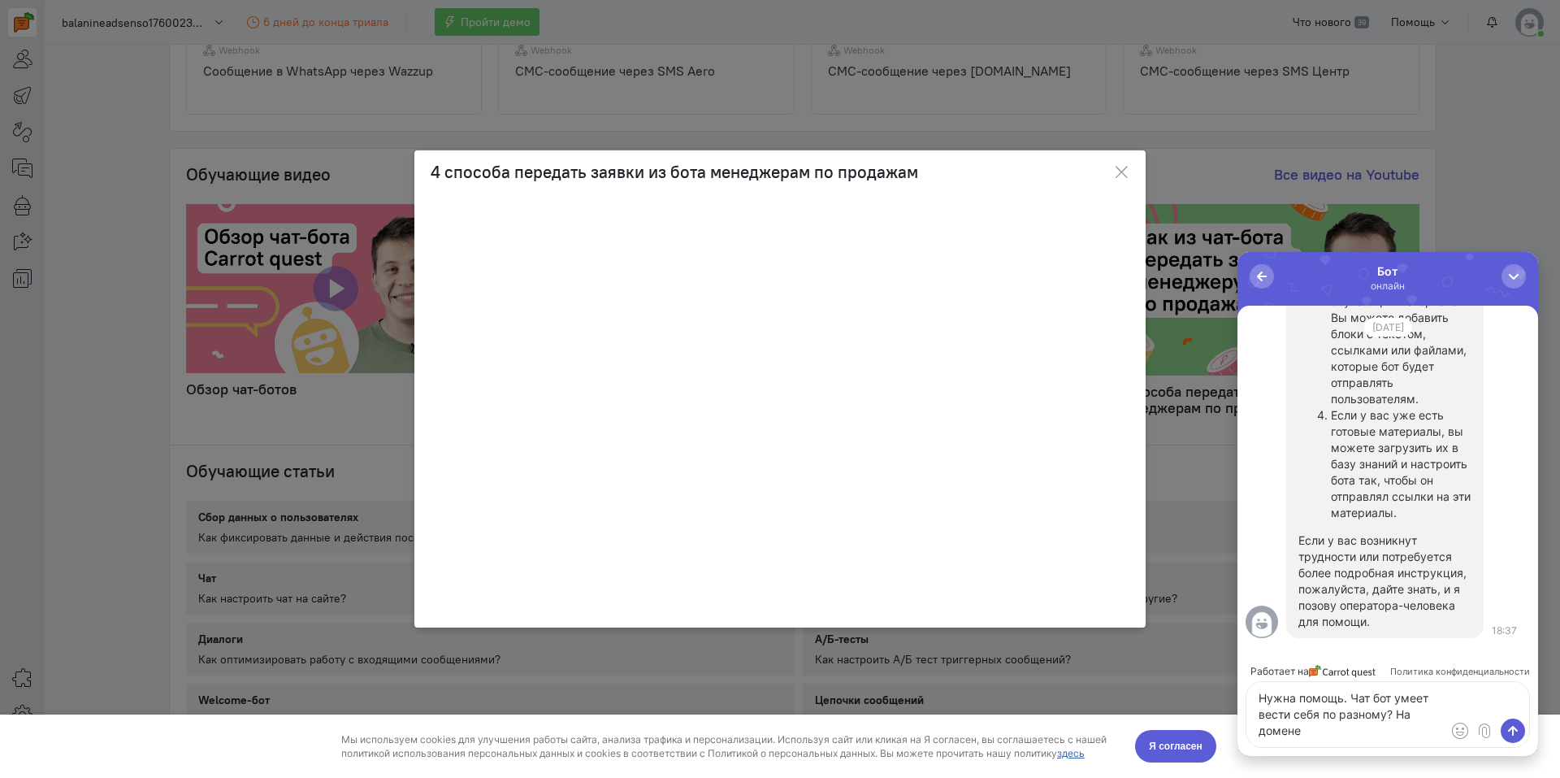
scroll to position [-32, 0]
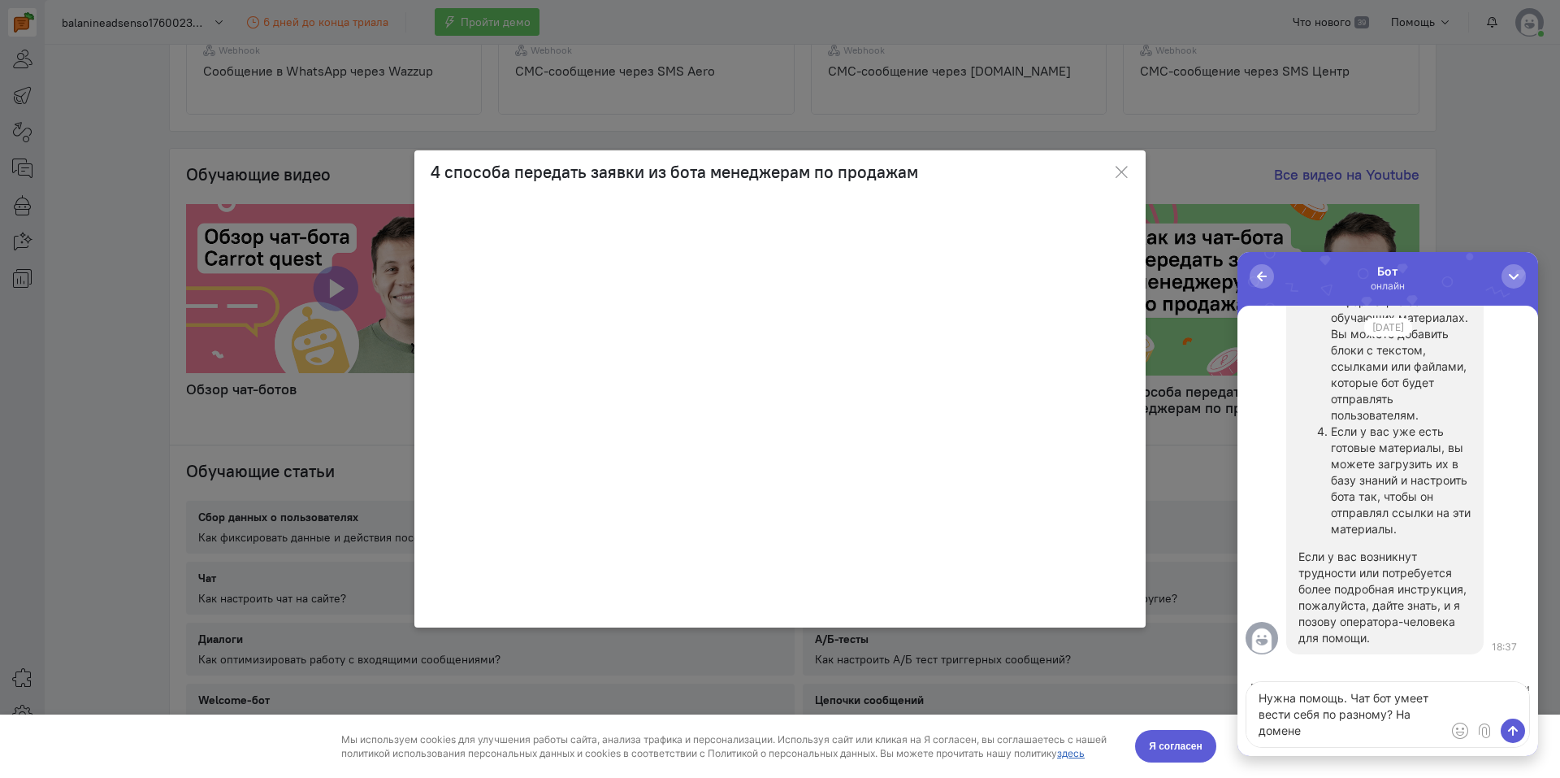
paste textarea "[URL][DOMAIN_NAME]"
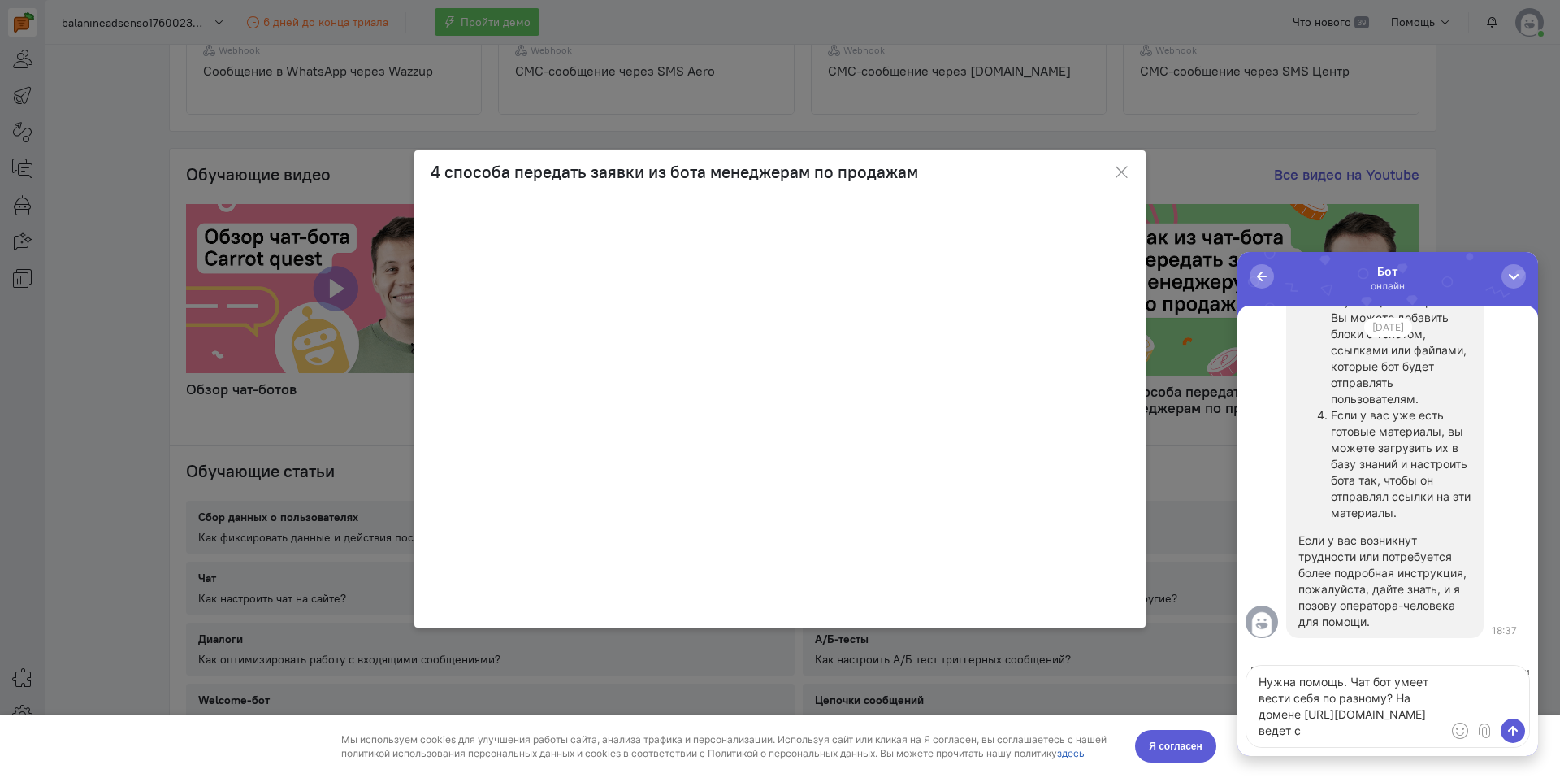
scroll to position [-48, 0]
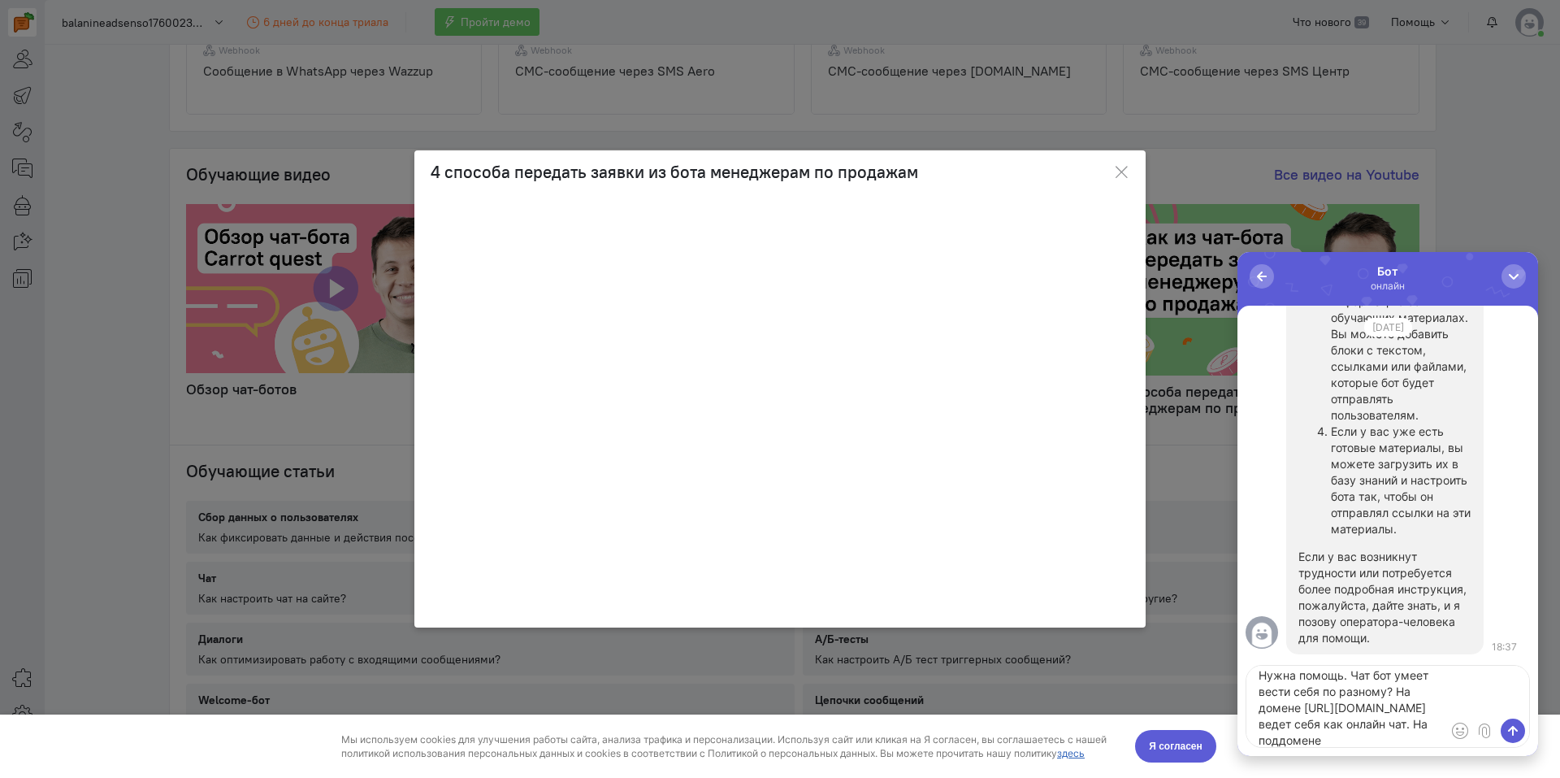
paste textarea "[URL][DOMAIN_NAME]"
type textarea "Нужна помощь. Чат бот умеет вести себя по разному? На домене [URL][DOMAIN_NAME]…"
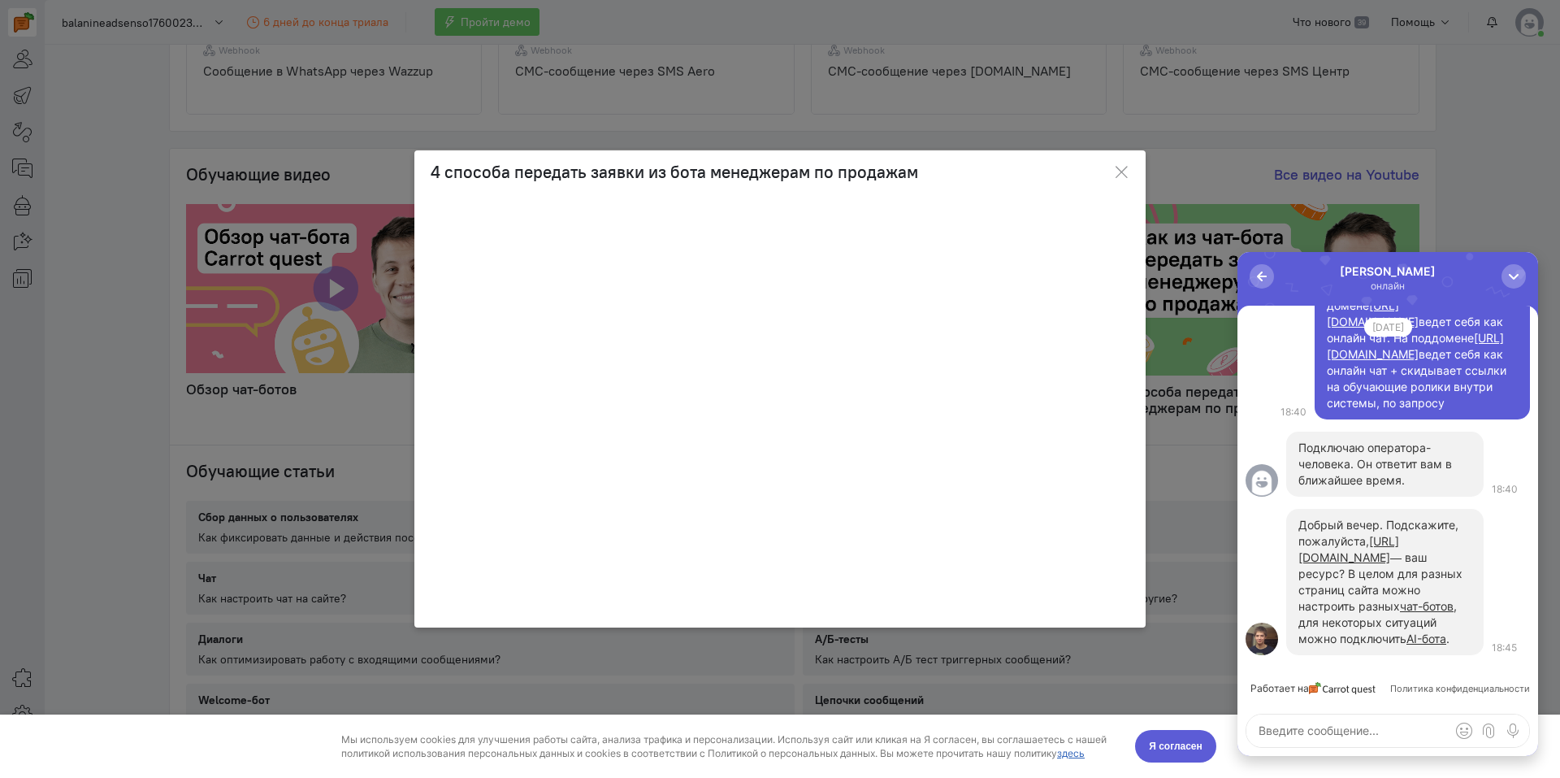
click at [1334, 726] on textarea at bounding box center [1387, 730] width 283 height 33
drag, startPoint x: 1374, startPoint y: 730, endPoint x: 1229, endPoint y: 737, distance: 145.6
click at [1237, 737] on html "0 [PERSON_NAME] онлайн Работает на Политика конфиденциальности Добрый вечер. По…" at bounding box center [1387, 504] width 301 height 504
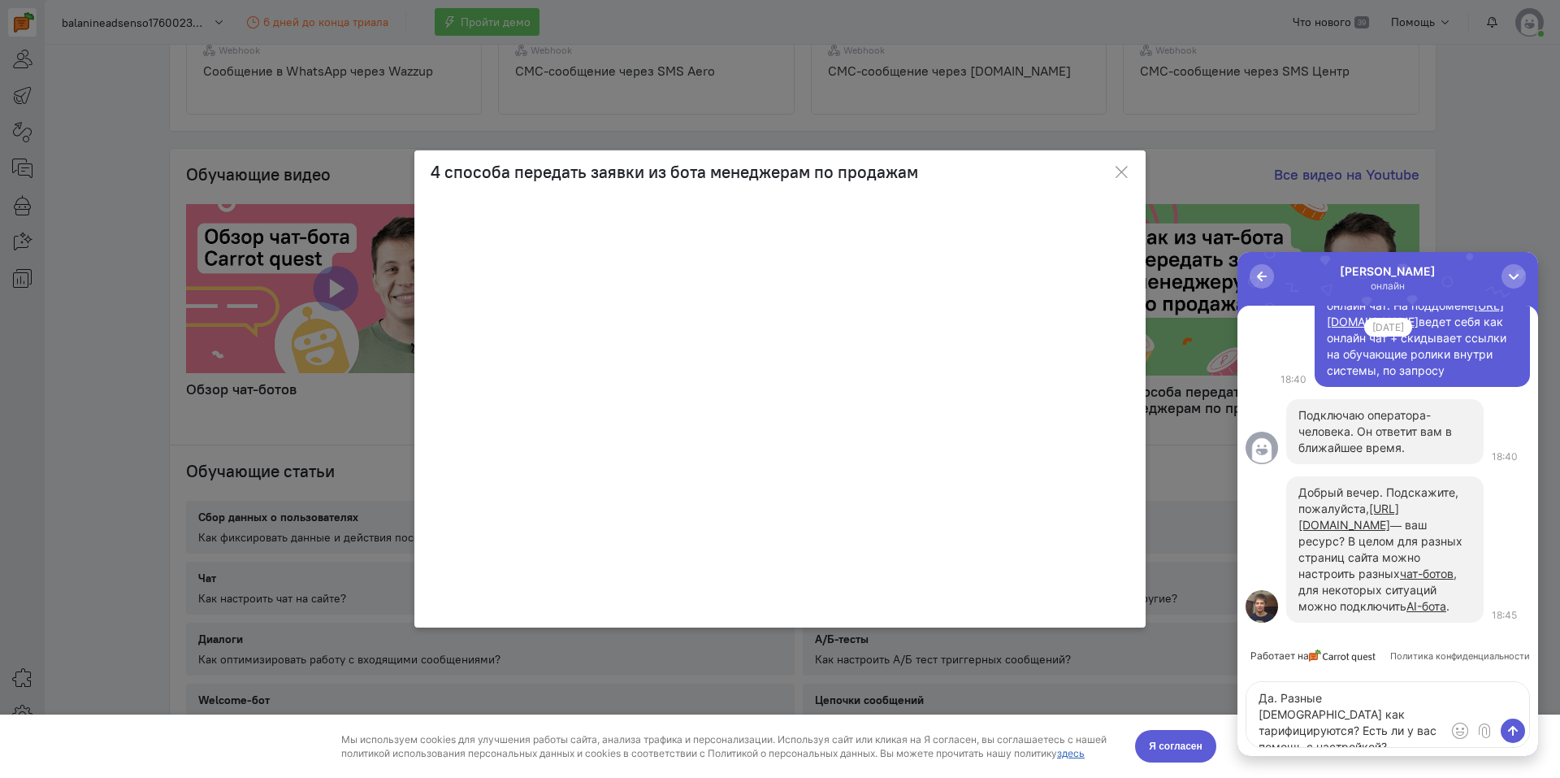
click at [1398, 733] on textarea "Да. Разные [DEMOGRAPHIC_DATA] как тарифицируются? Есть ли у вас помощь с настро…" at bounding box center [1387, 714] width 283 height 65
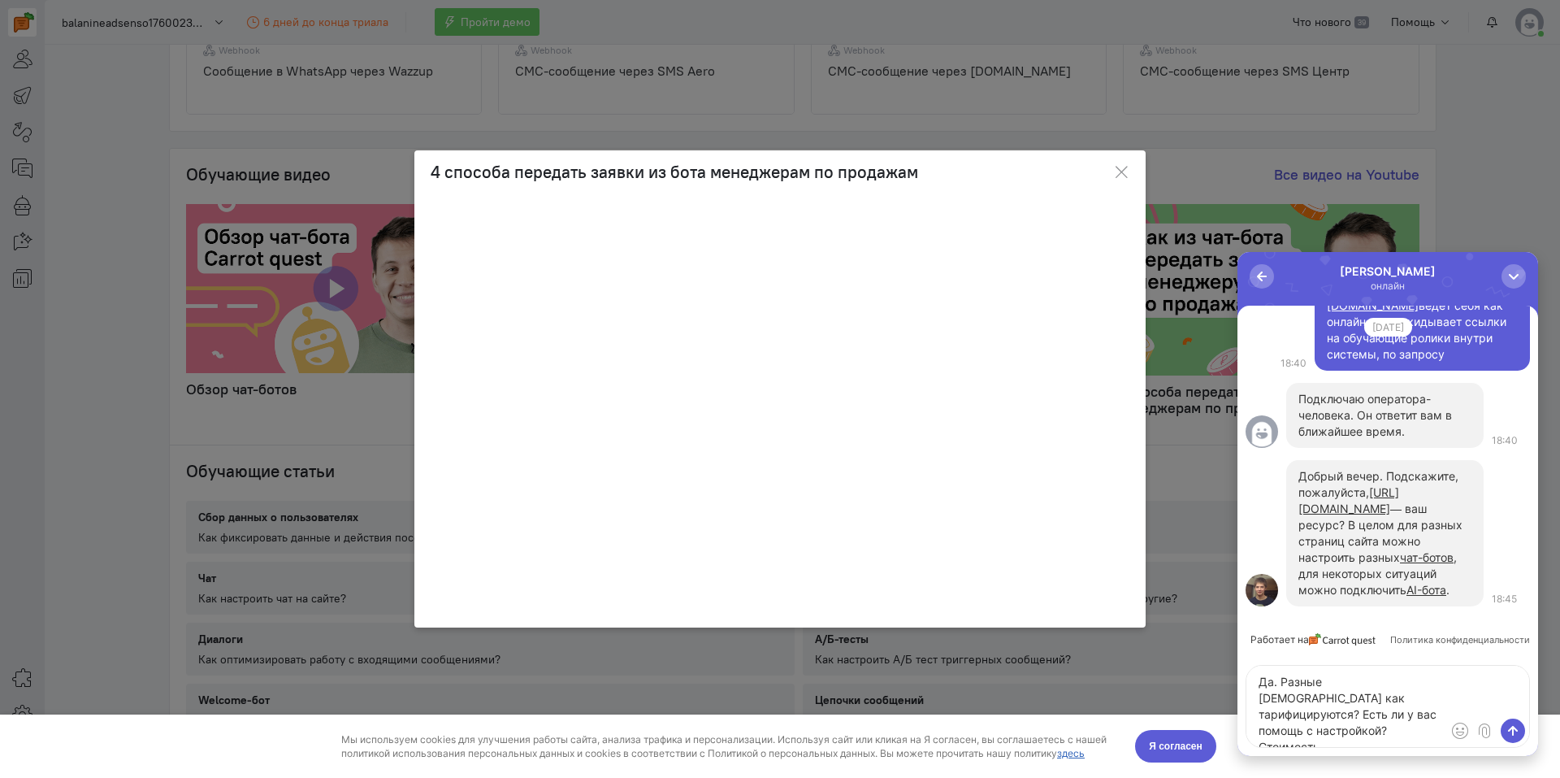
type textarea "Да. Разные [DEMOGRAPHIC_DATA] как тарифицируются? Есть ли у вас помощь с настро…"
